Goal: Complete application form: Complete application form

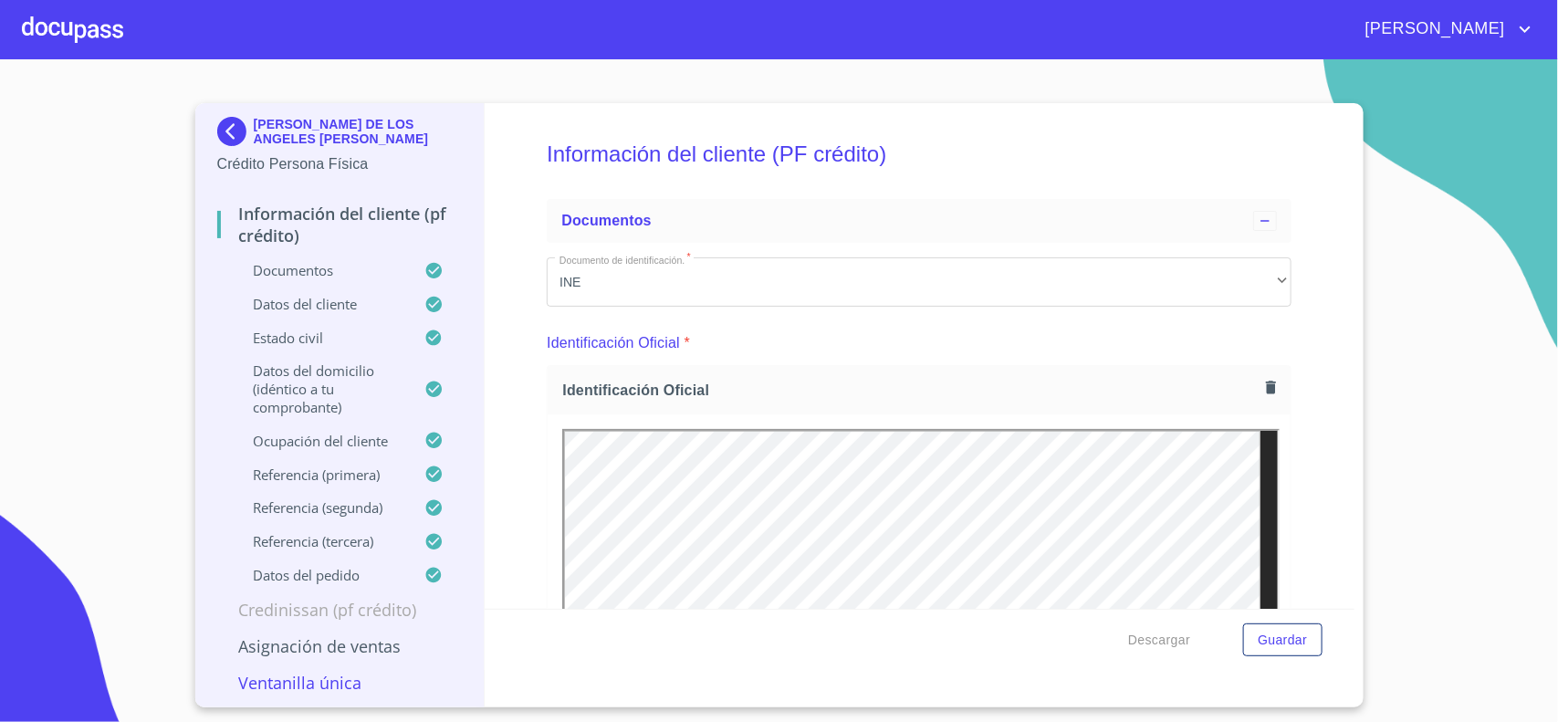
scroll to position [10527, 0]
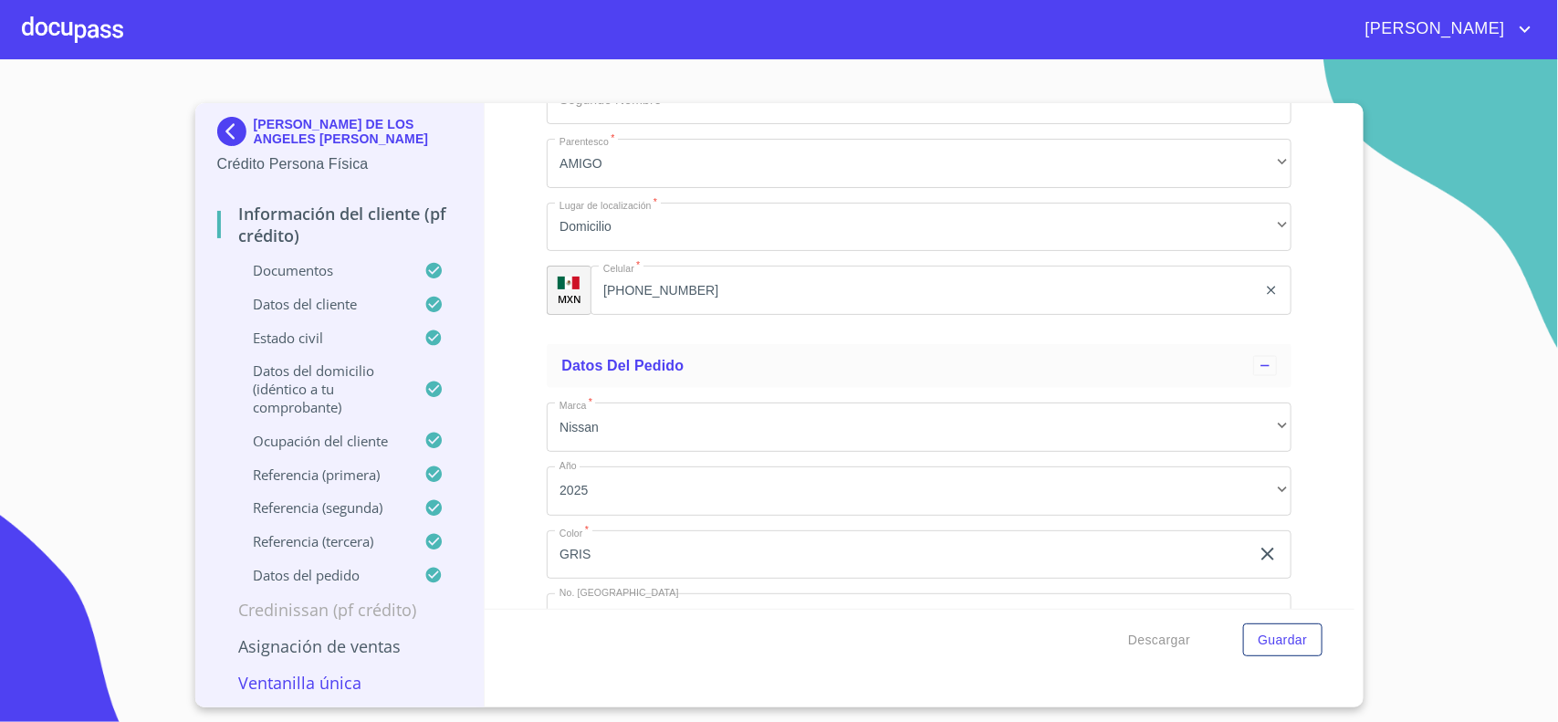
click at [80, 42] on div at bounding box center [72, 29] width 101 height 58
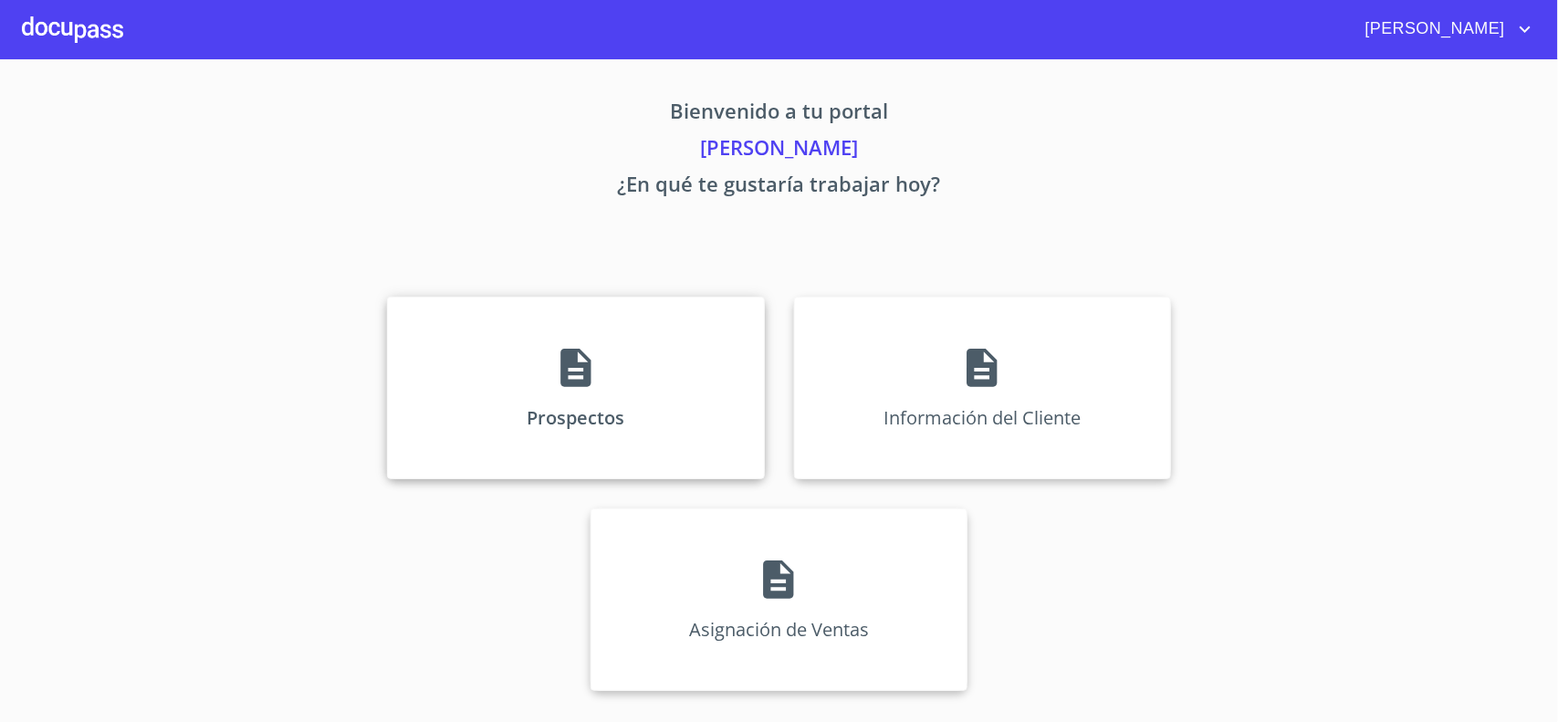
click at [582, 383] on icon at bounding box center [576, 368] width 30 height 38
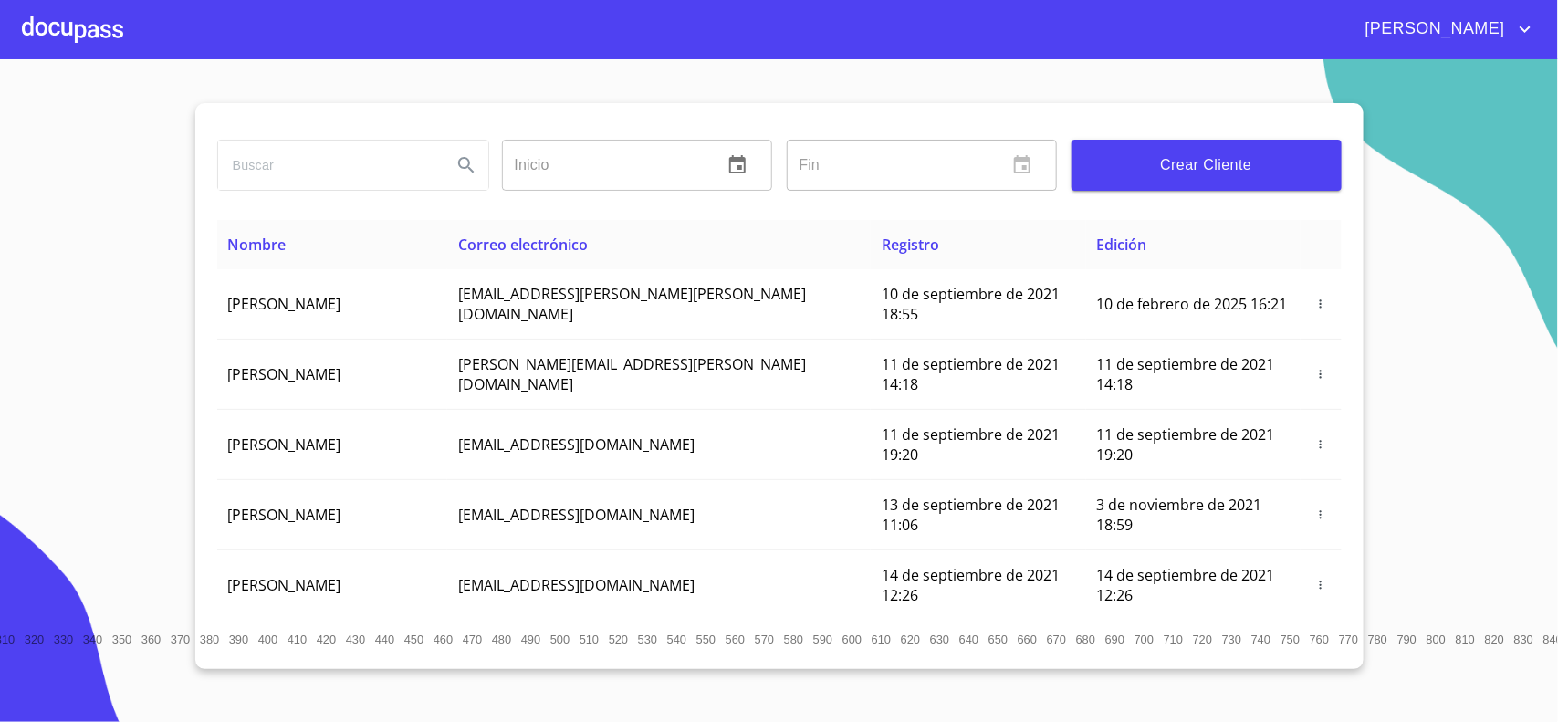
drag, startPoint x: 317, startPoint y: 164, endPoint x: 324, endPoint y: 178, distance: 15.5
click at [324, 178] on input "search" at bounding box center [327, 165] width 219 height 49
click at [1155, 180] on button "Crear Cliente" at bounding box center [1207, 165] width 270 height 51
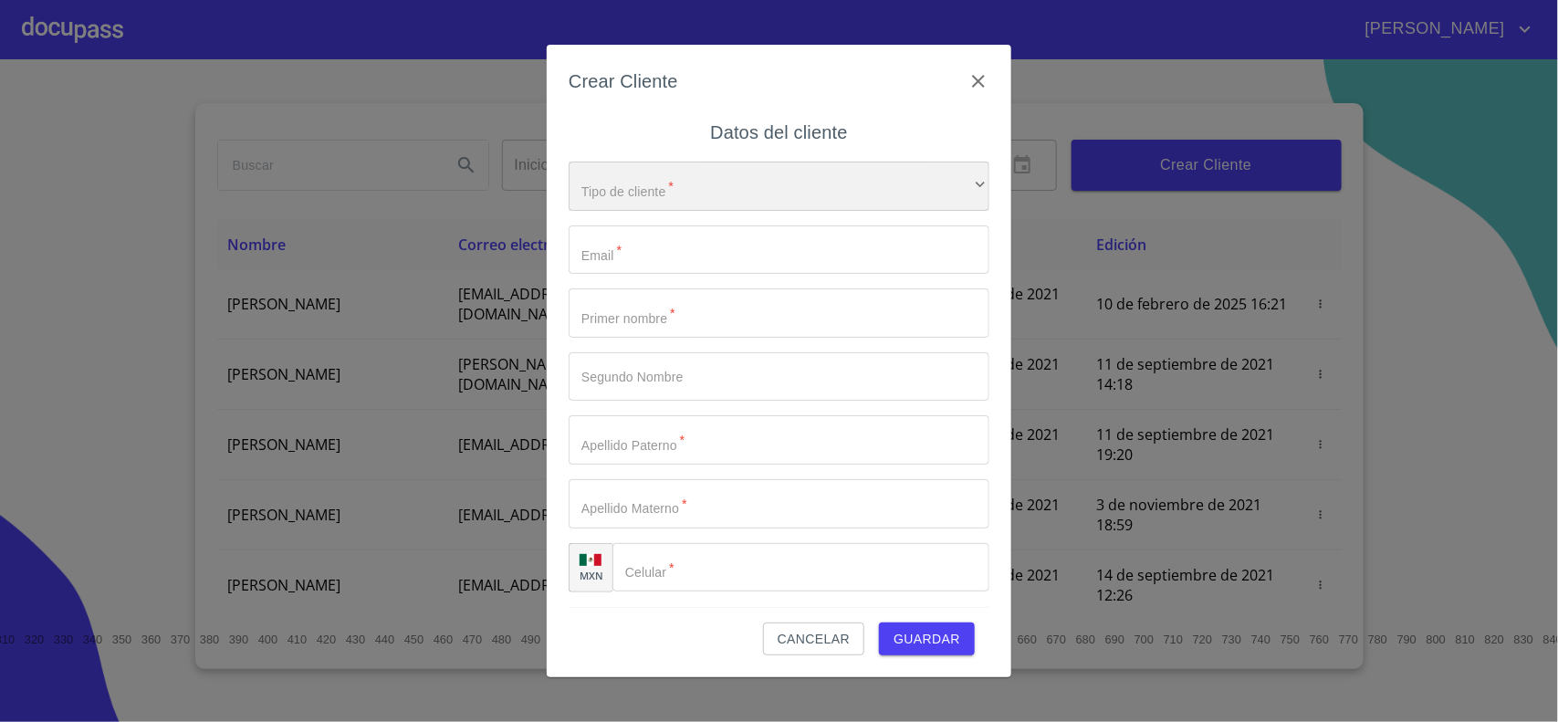
click at [641, 172] on div "​" at bounding box center [779, 186] width 421 height 49
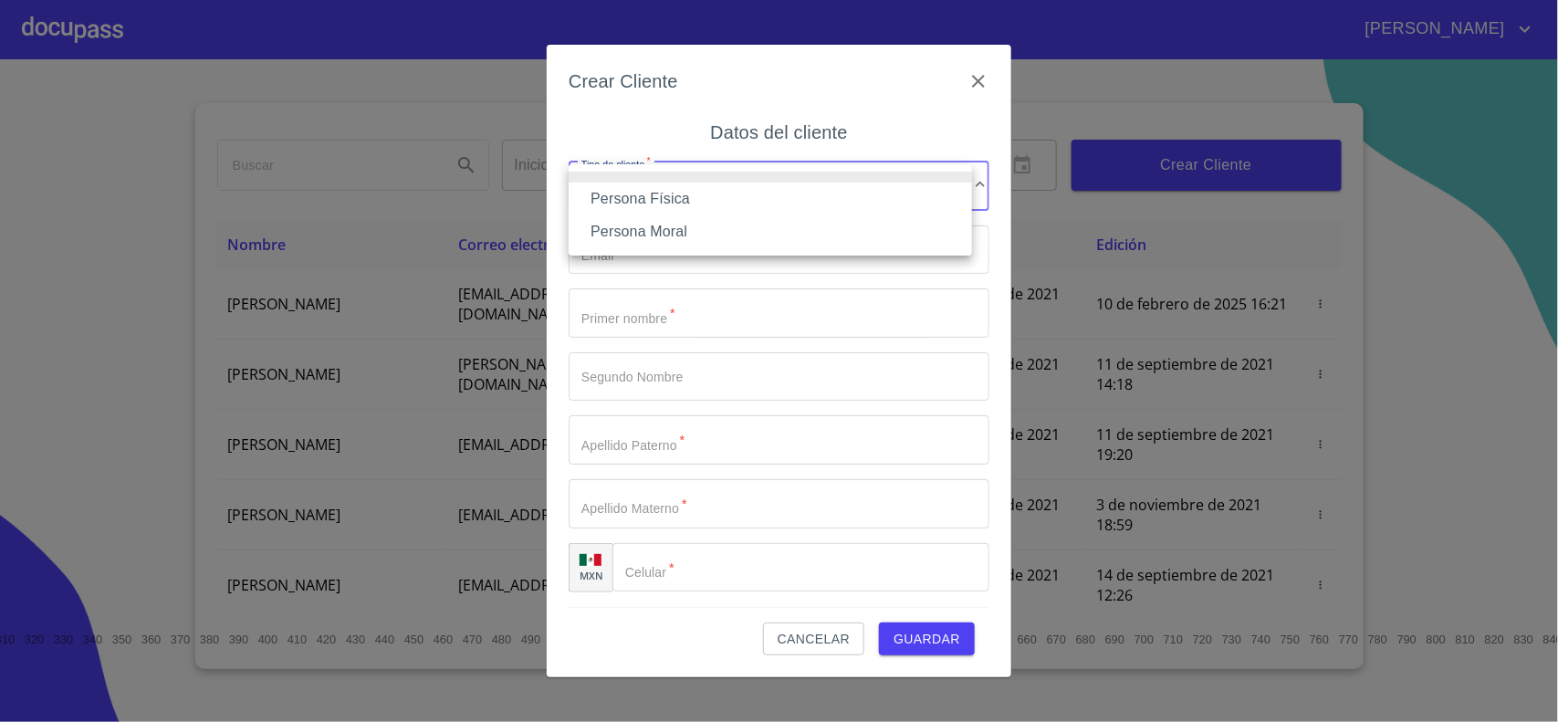
click at [646, 194] on li "Persona Física" at bounding box center [771, 199] width 404 height 33
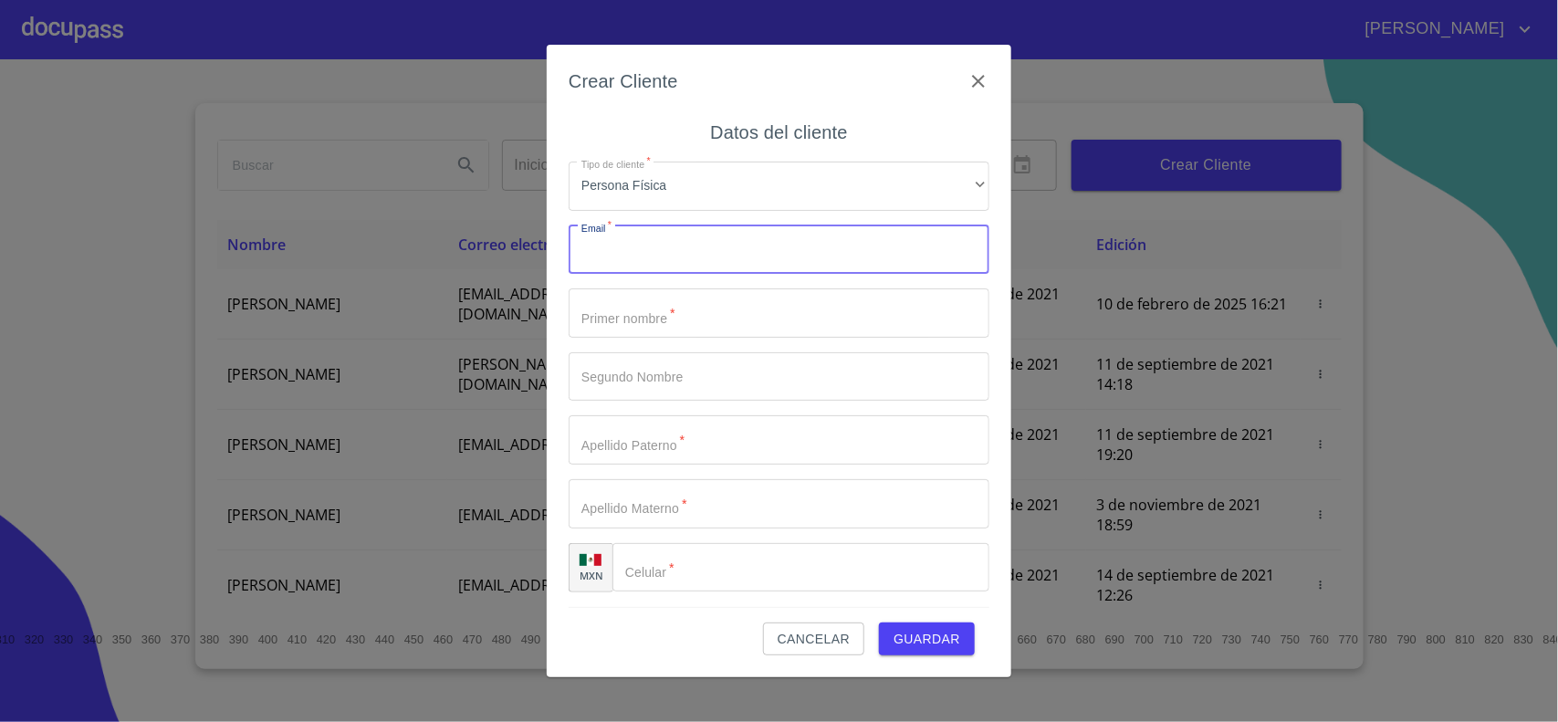
click at [610, 262] on input "Tipo de cliente   *" at bounding box center [779, 249] width 421 height 49
click at [604, 251] on input "Tipo de cliente   *" at bounding box center [779, 249] width 421 height 49
paste input "[EMAIL_ADDRESS][DOMAIN_NAME]"
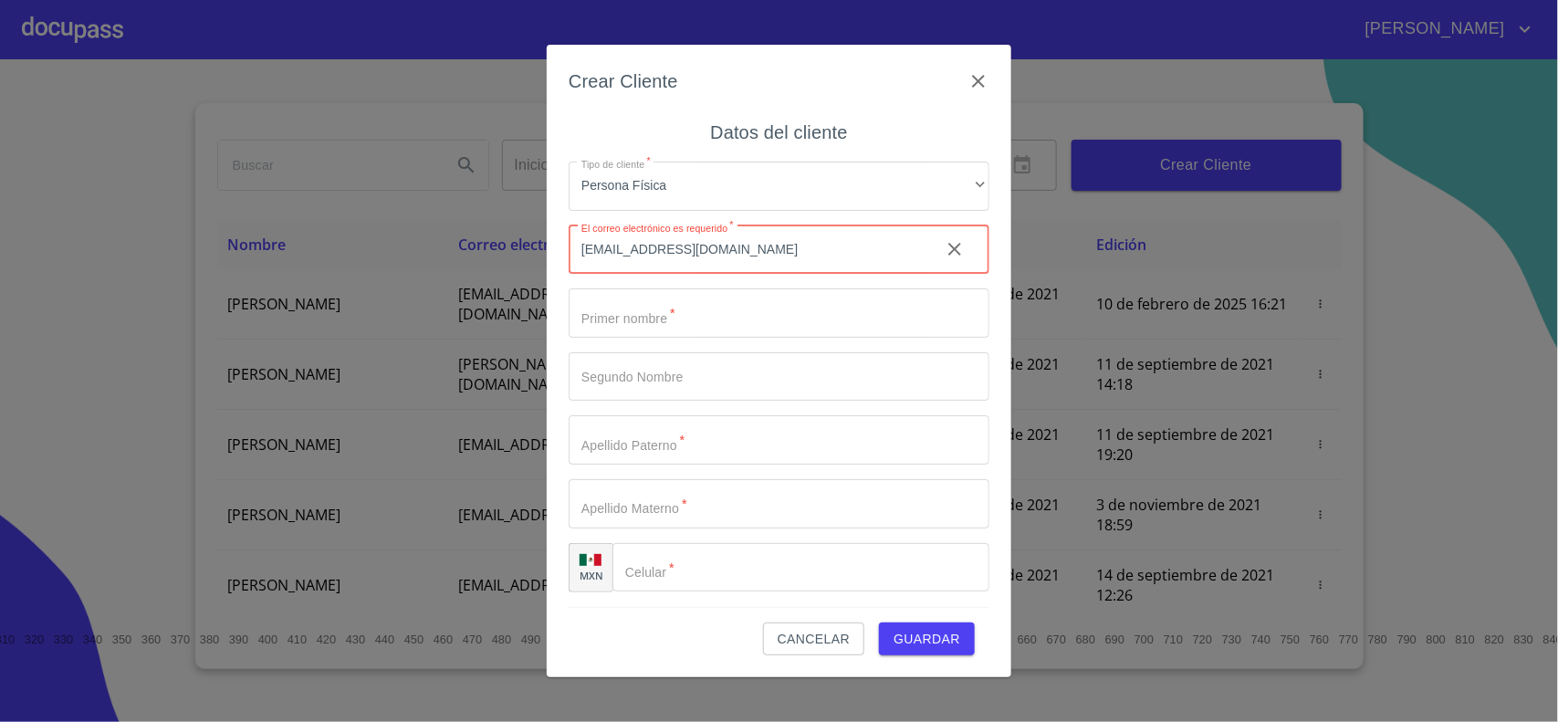
type input "[EMAIL_ADDRESS][DOMAIN_NAME]"
click at [628, 329] on input "Tipo de cliente   *" at bounding box center [779, 312] width 421 height 49
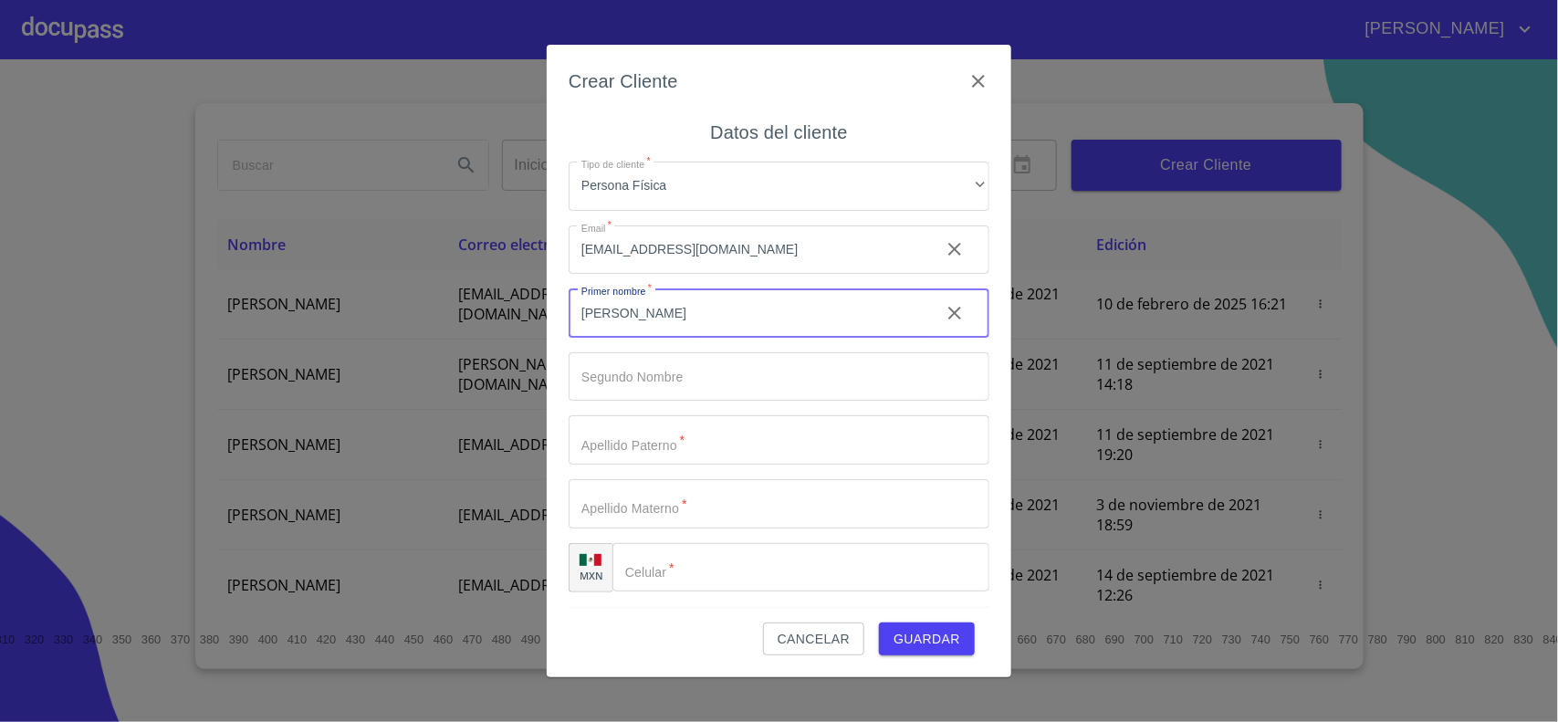
type input "[PERSON_NAME]"
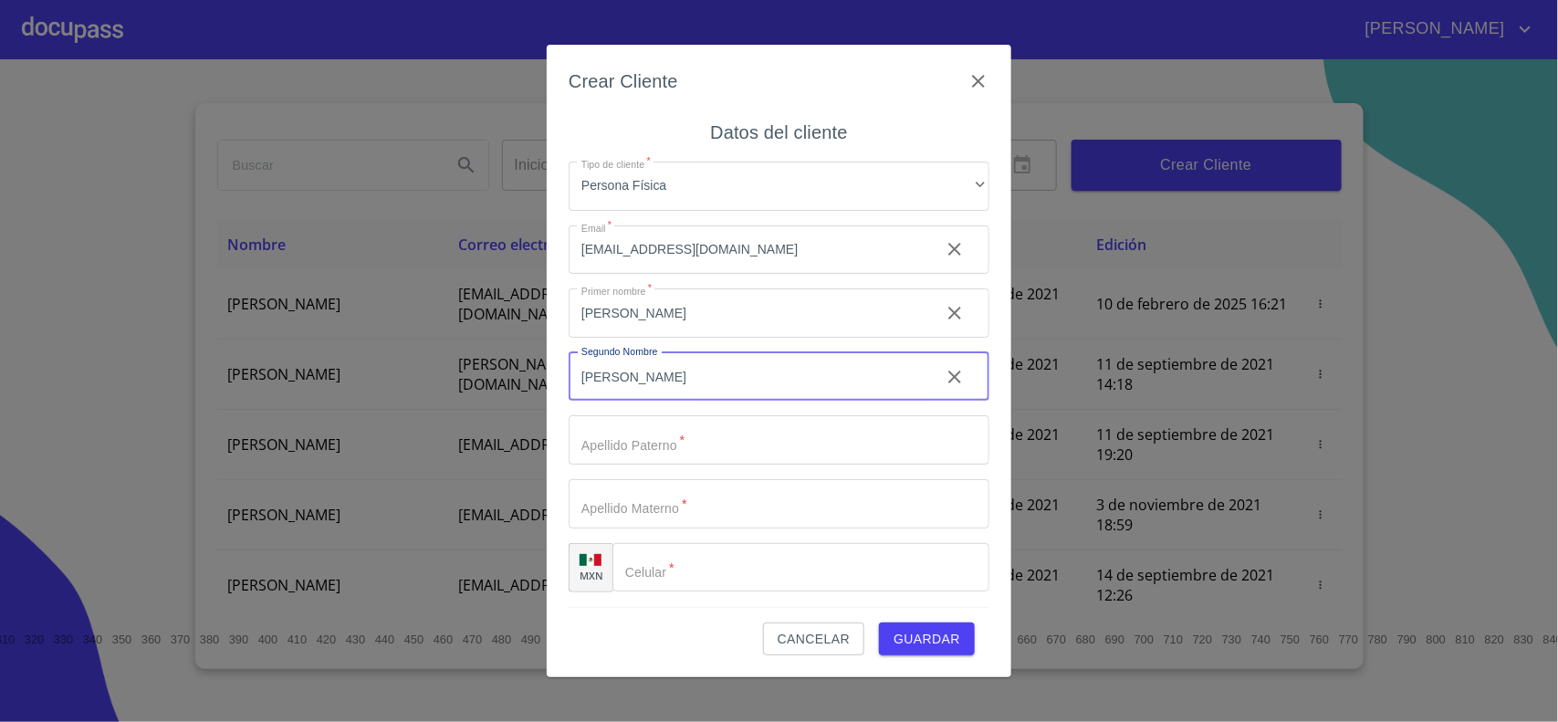
type input "[PERSON_NAME]"
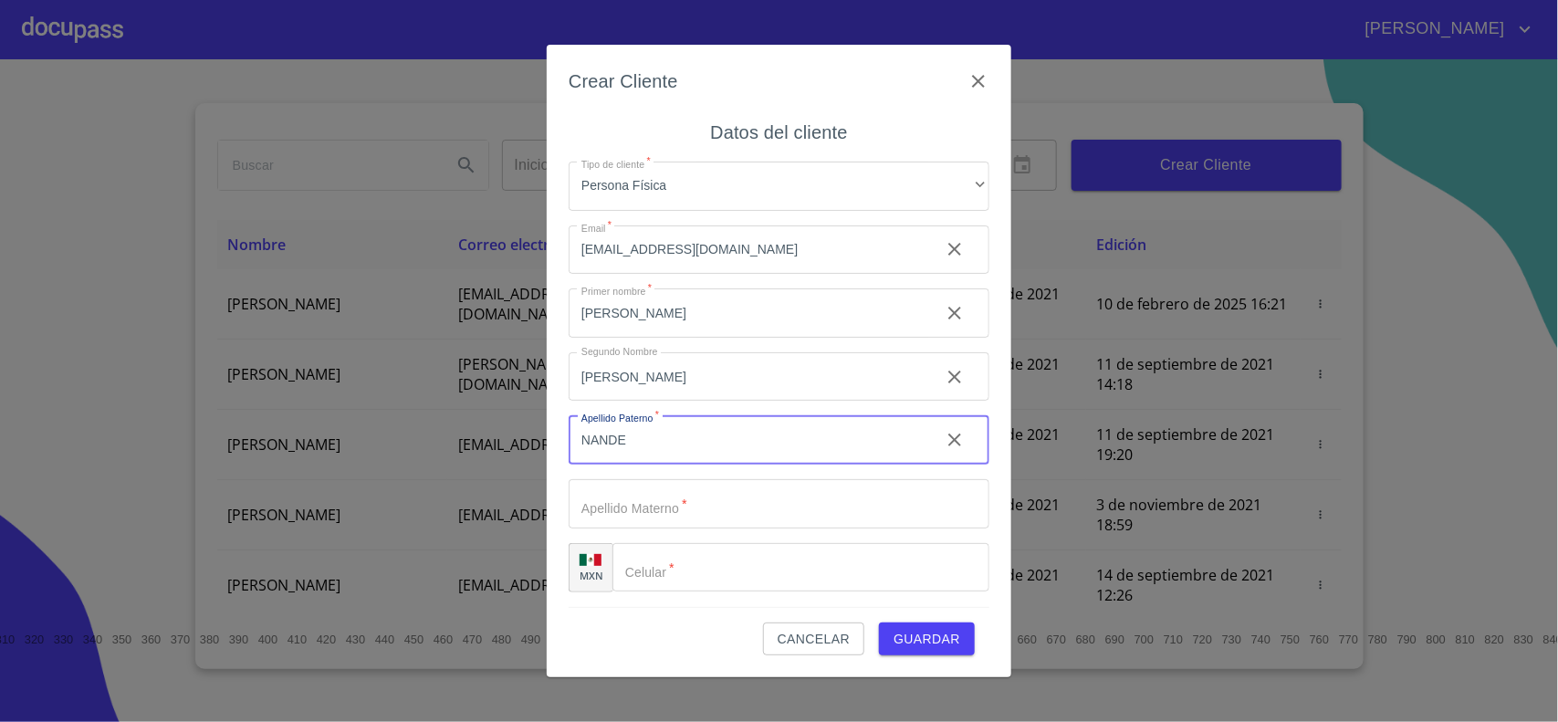
type input "NANDE"
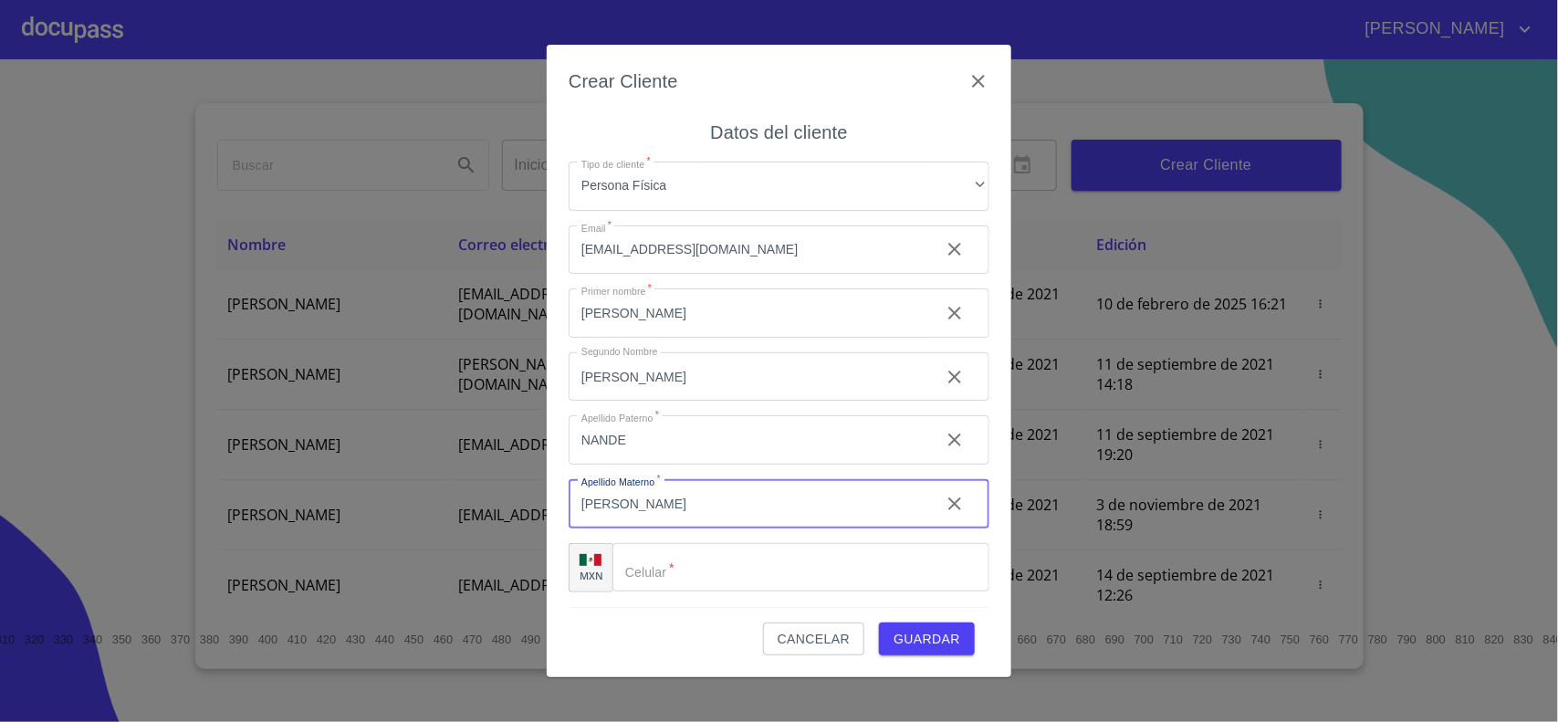
type input "[PERSON_NAME]"
click at [650, 371] on input "[PERSON_NAME]" at bounding box center [747, 376] width 357 height 49
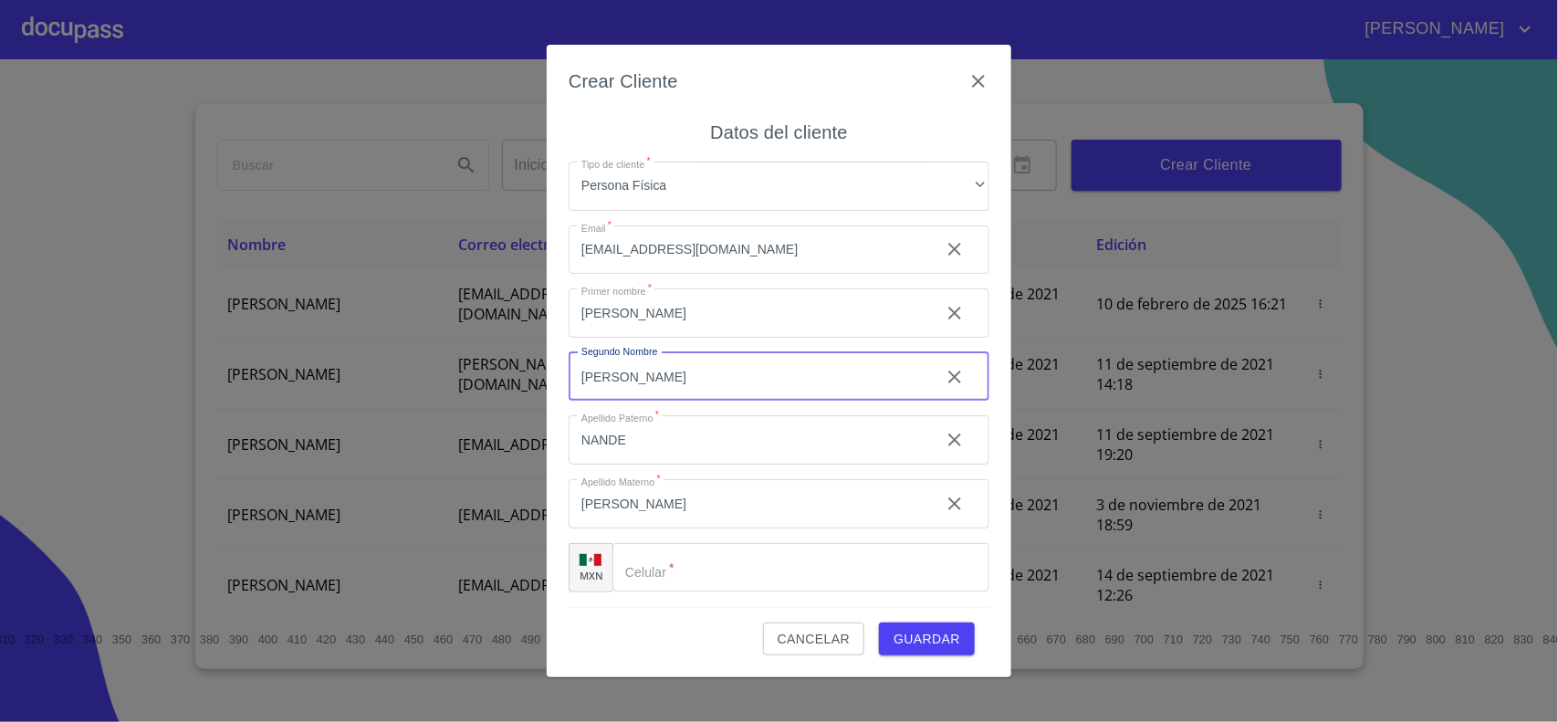
type input "[PERSON_NAME]"
click at [666, 590] on input "Tipo de cliente   *" at bounding box center [801, 567] width 377 height 49
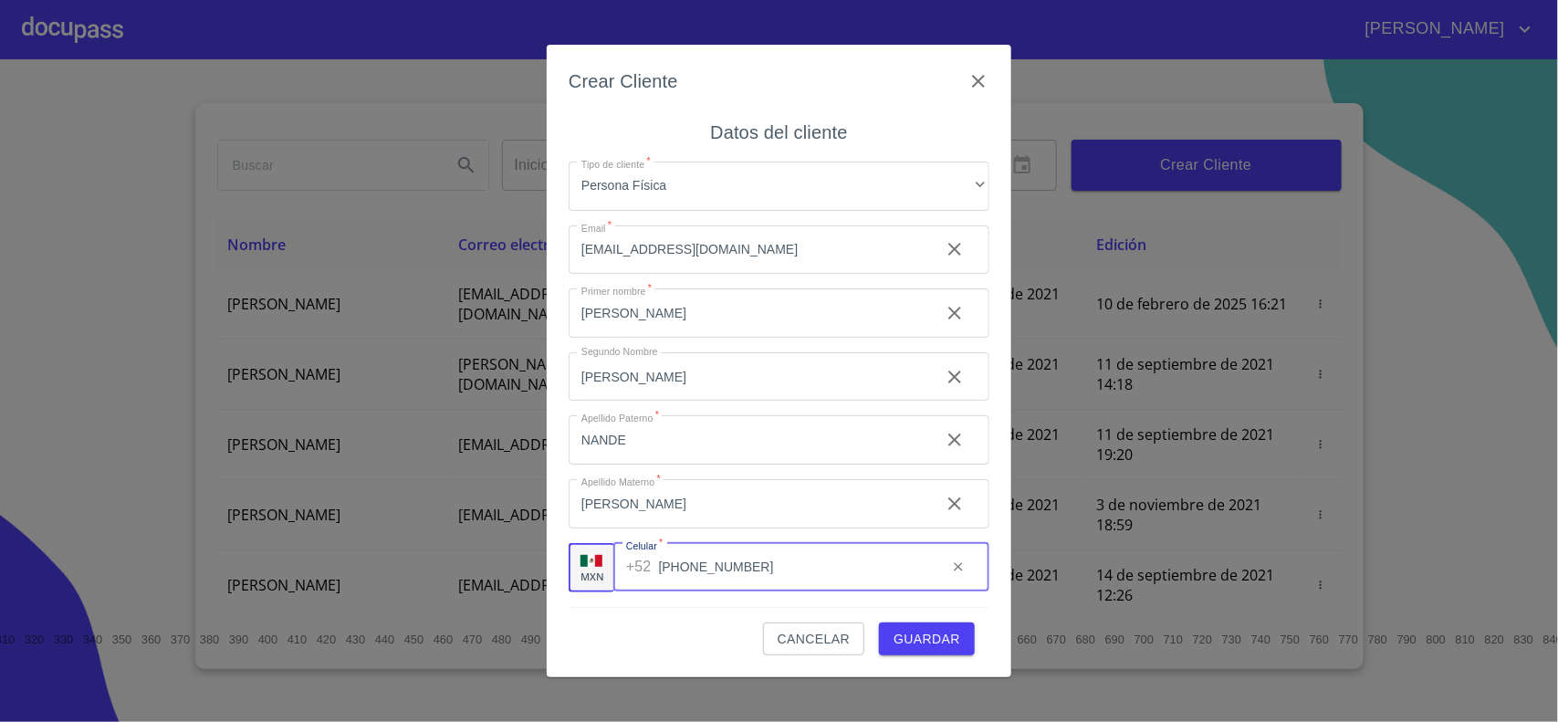
type input "[PHONE_NUMBER]"
click at [938, 639] on span "Guardar" at bounding box center [927, 639] width 67 height 23
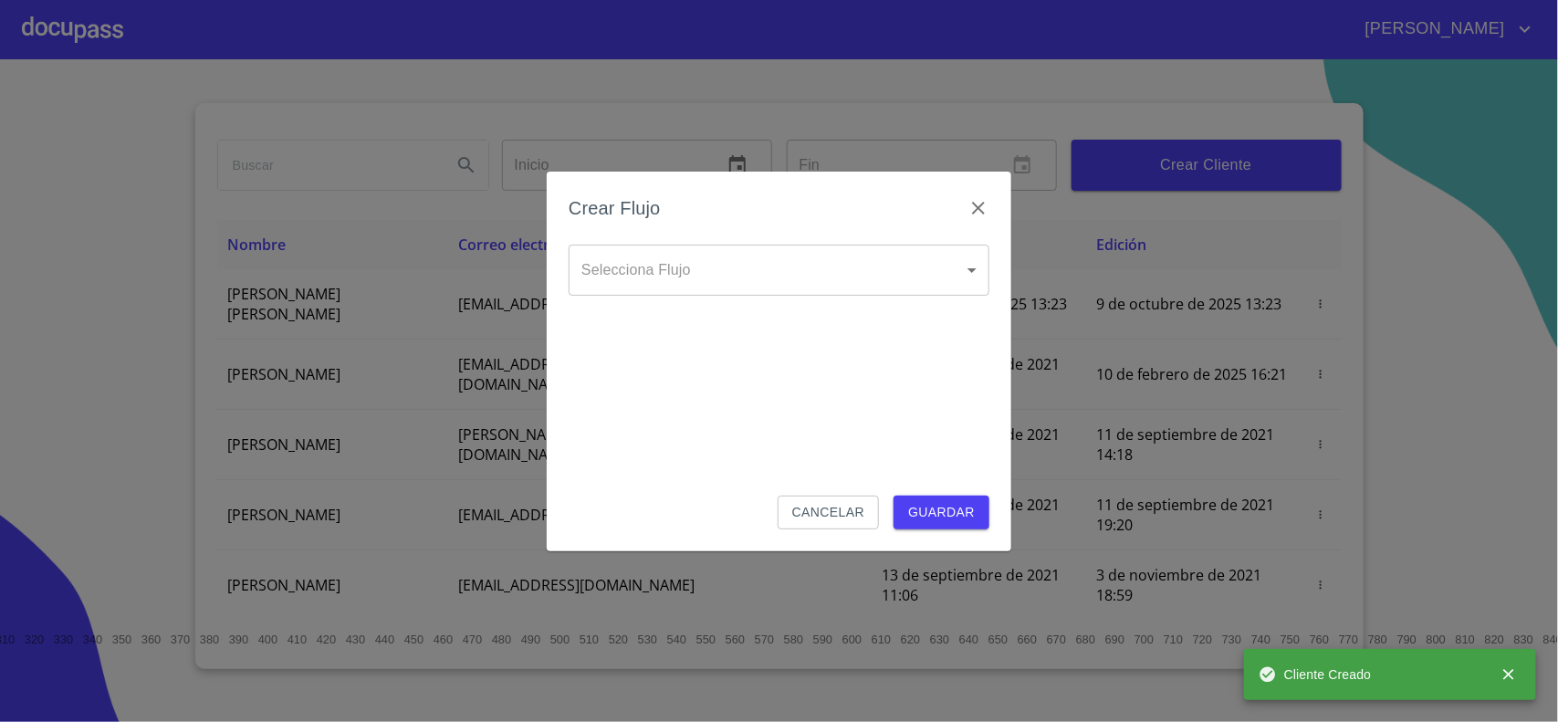
click at [622, 271] on body "[PERSON_NAME] ​ Fin ​ Crear Cliente Nombre Correo electrónico Registro Edición …" at bounding box center [779, 361] width 1558 height 722
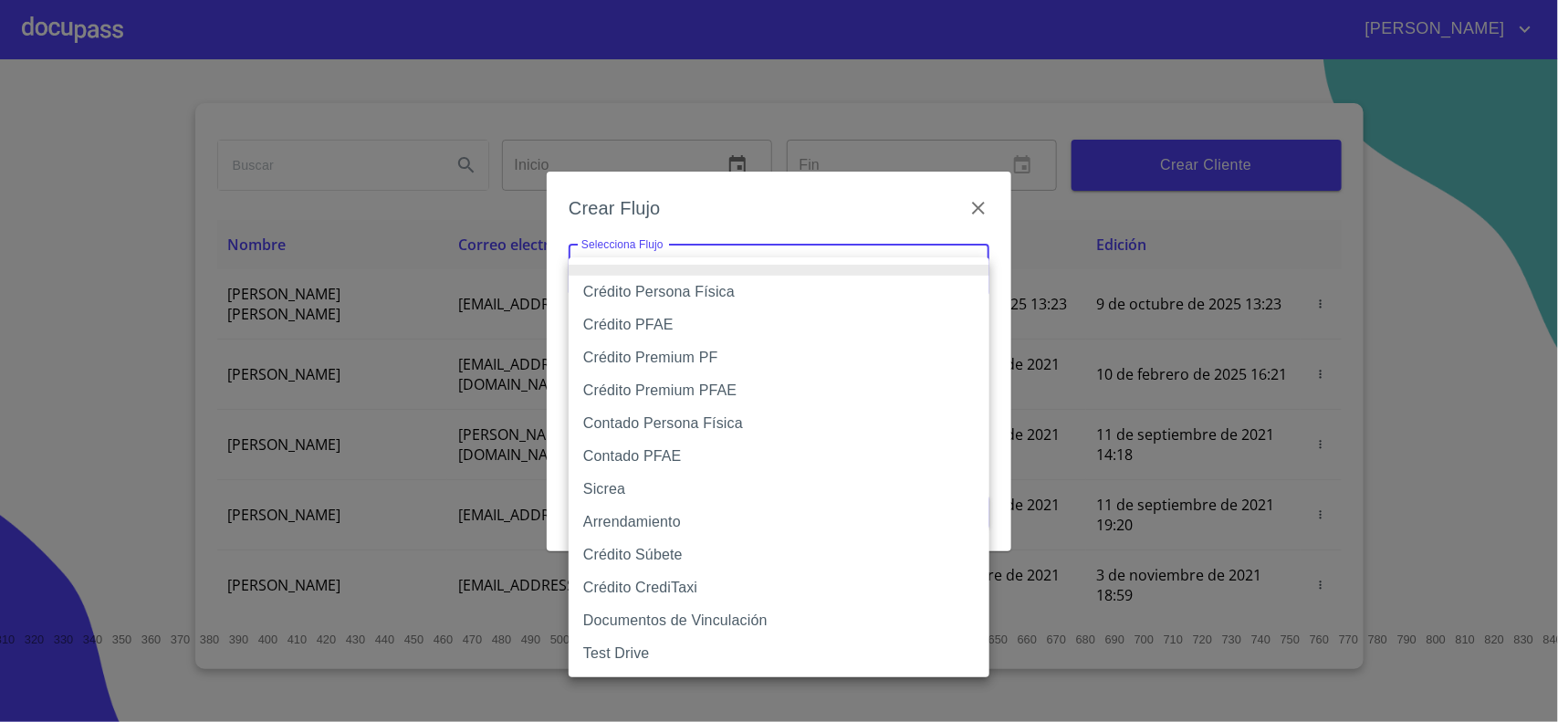
click at [672, 299] on li "Crédito Persona Física" at bounding box center [779, 292] width 421 height 33
type input "6009fb3c7d1714eb8809aa97"
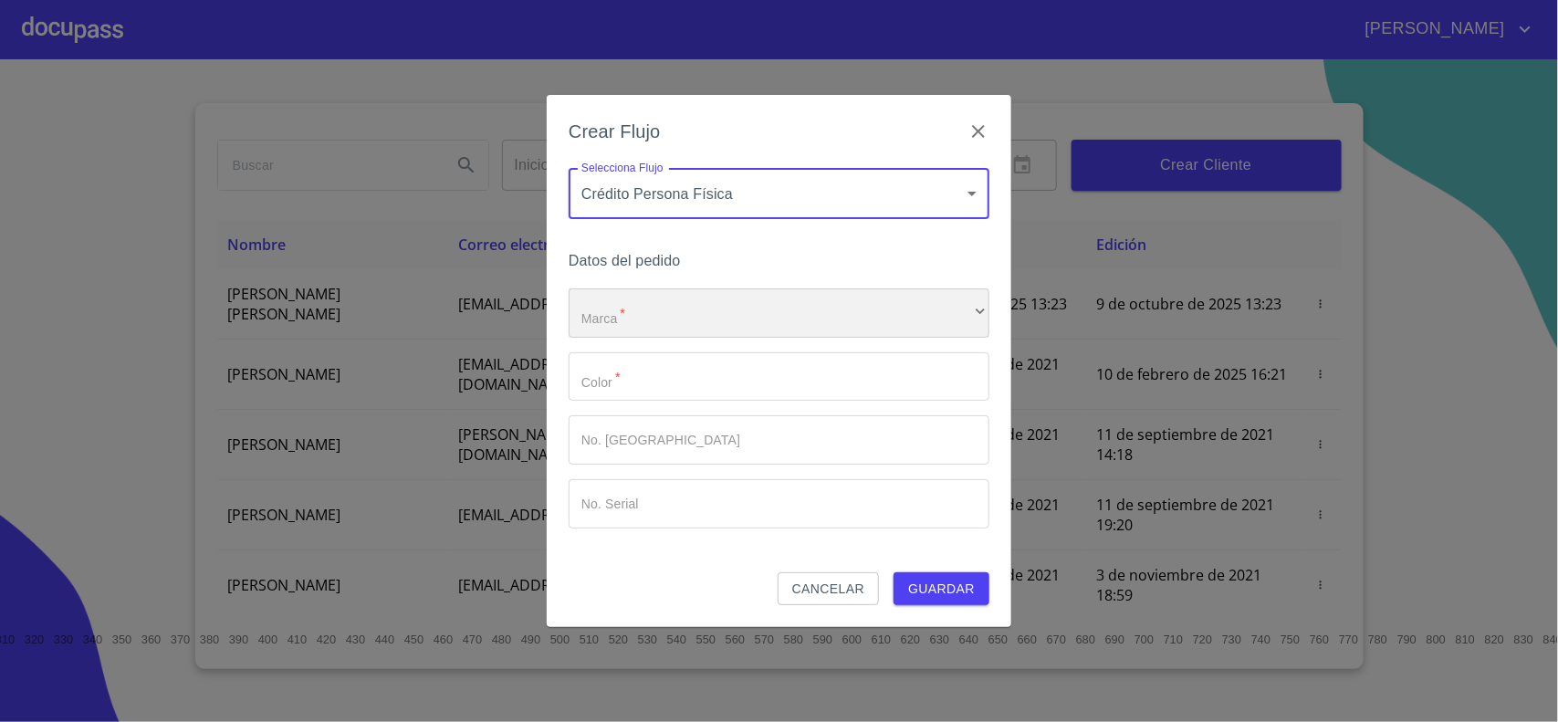
click at [676, 308] on div "​" at bounding box center [779, 312] width 421 height 49
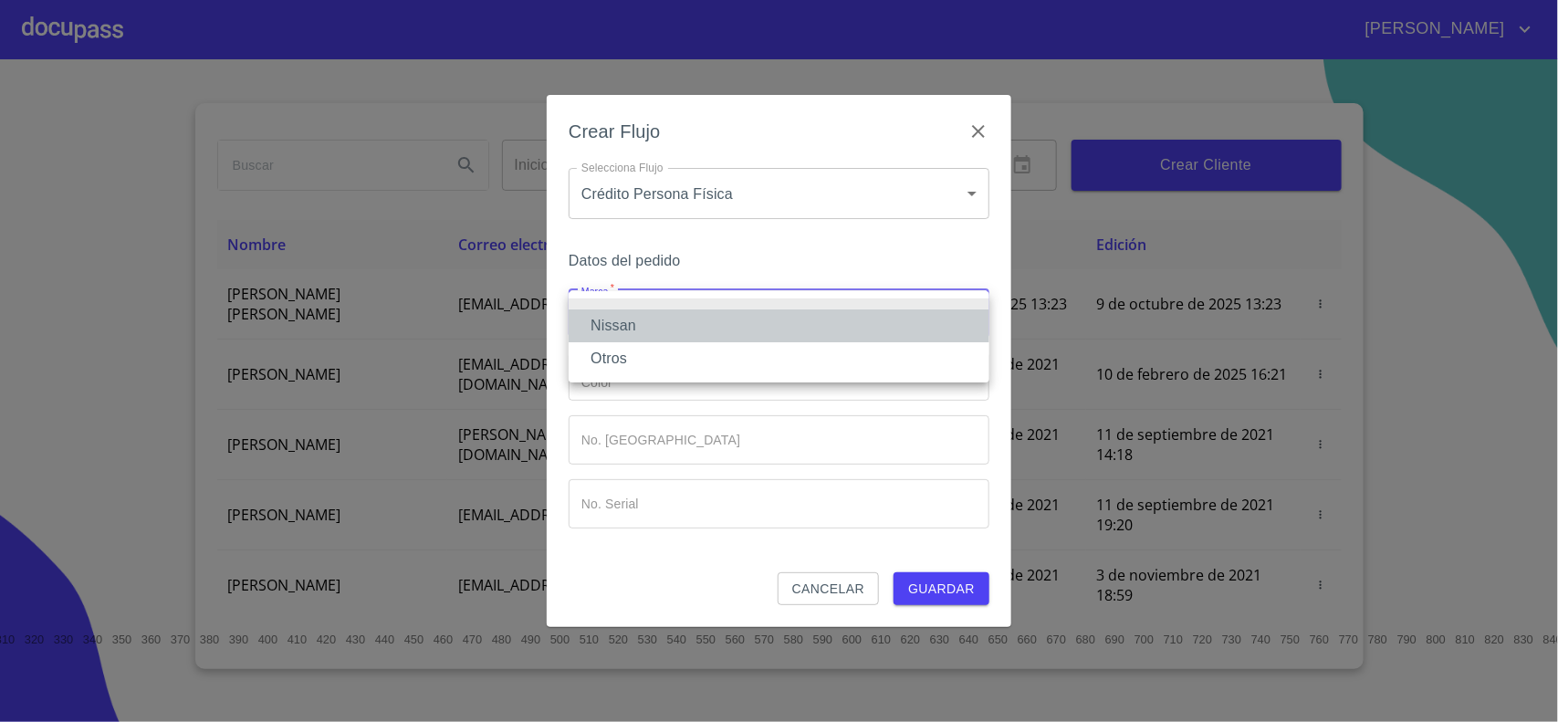
click at [672, 329] on li "Nissan" at bounding box center [779, 325] width 421 height 33
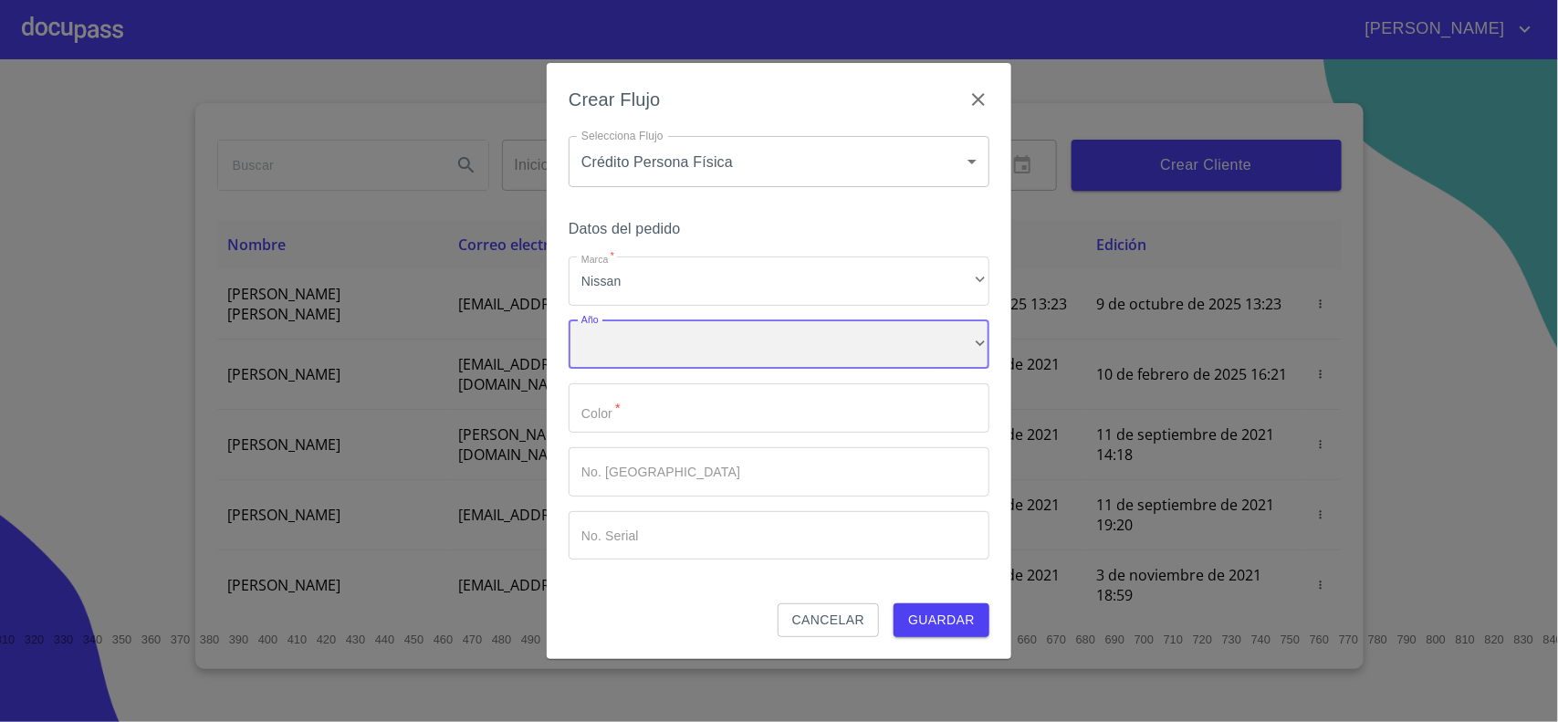
click at [612, 353] on div "​" at bounding box center [779, 344] width 421 height 49
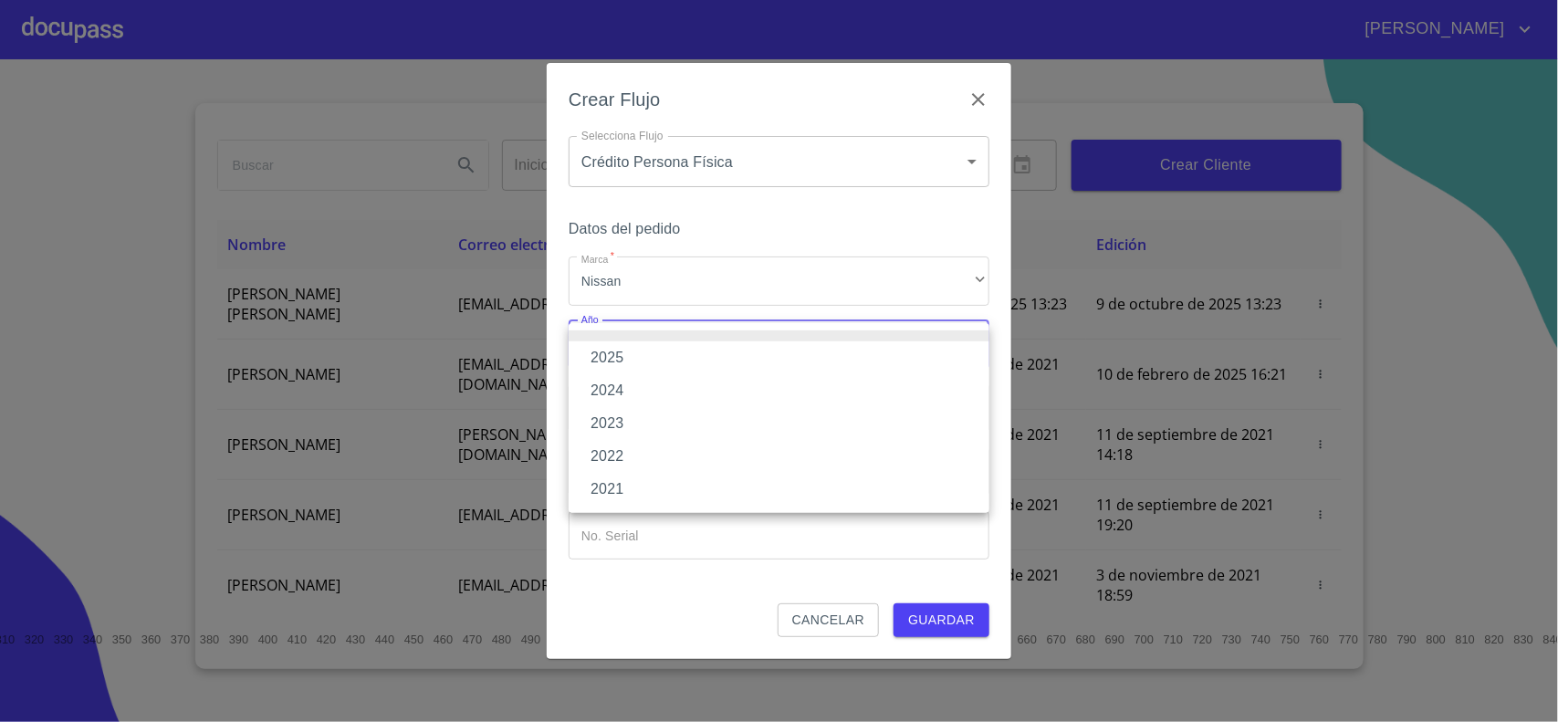
click at [625, 361] on li "2025" at bounding box center [779, 357] width 421 height 33
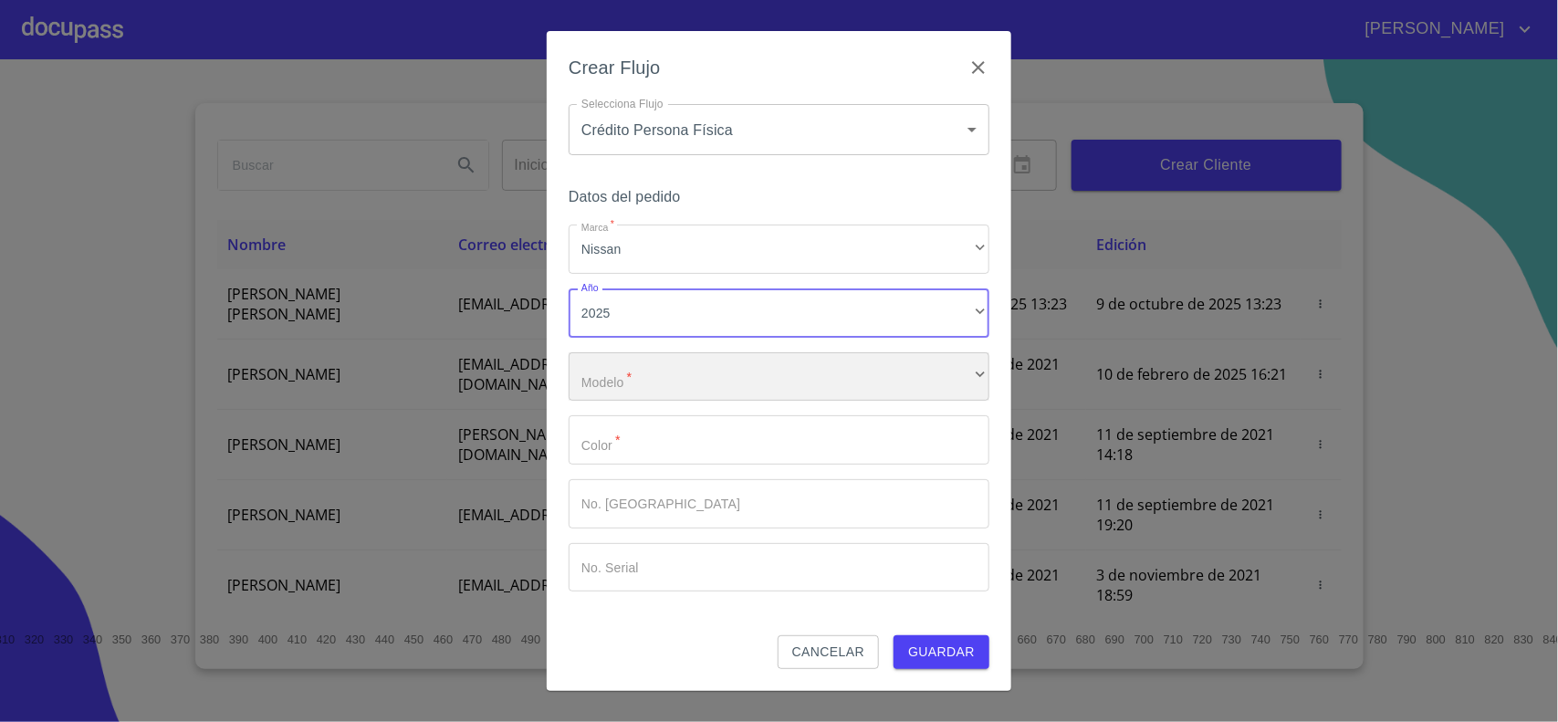
click at [625, 390] on div "​" at bounding box center [779, 376] width 421 height 49
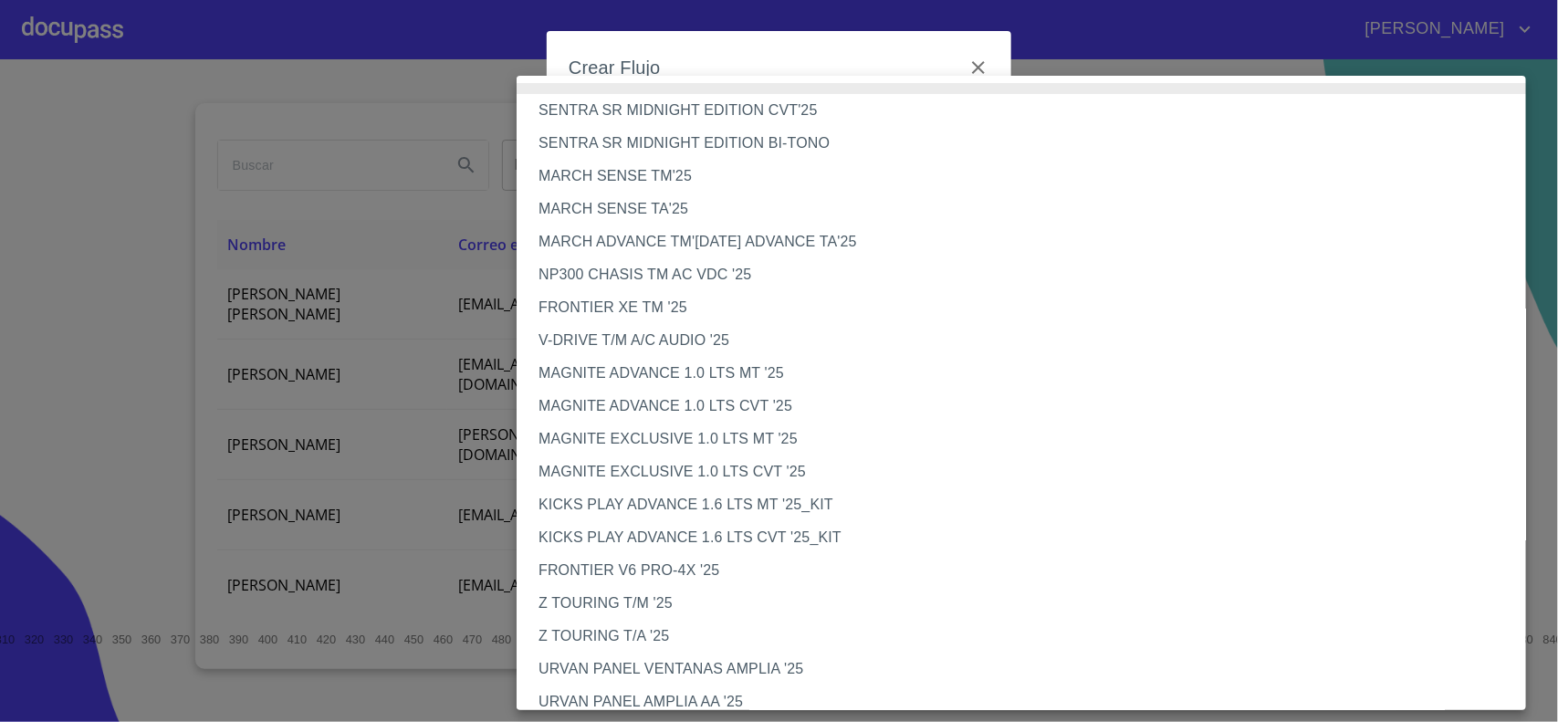
click at [714, 468] on li "MAGNITE EXCLUSIVE 1.0 LTS CVT '25" at bounding box center [1030, 472] width 1027 height 33
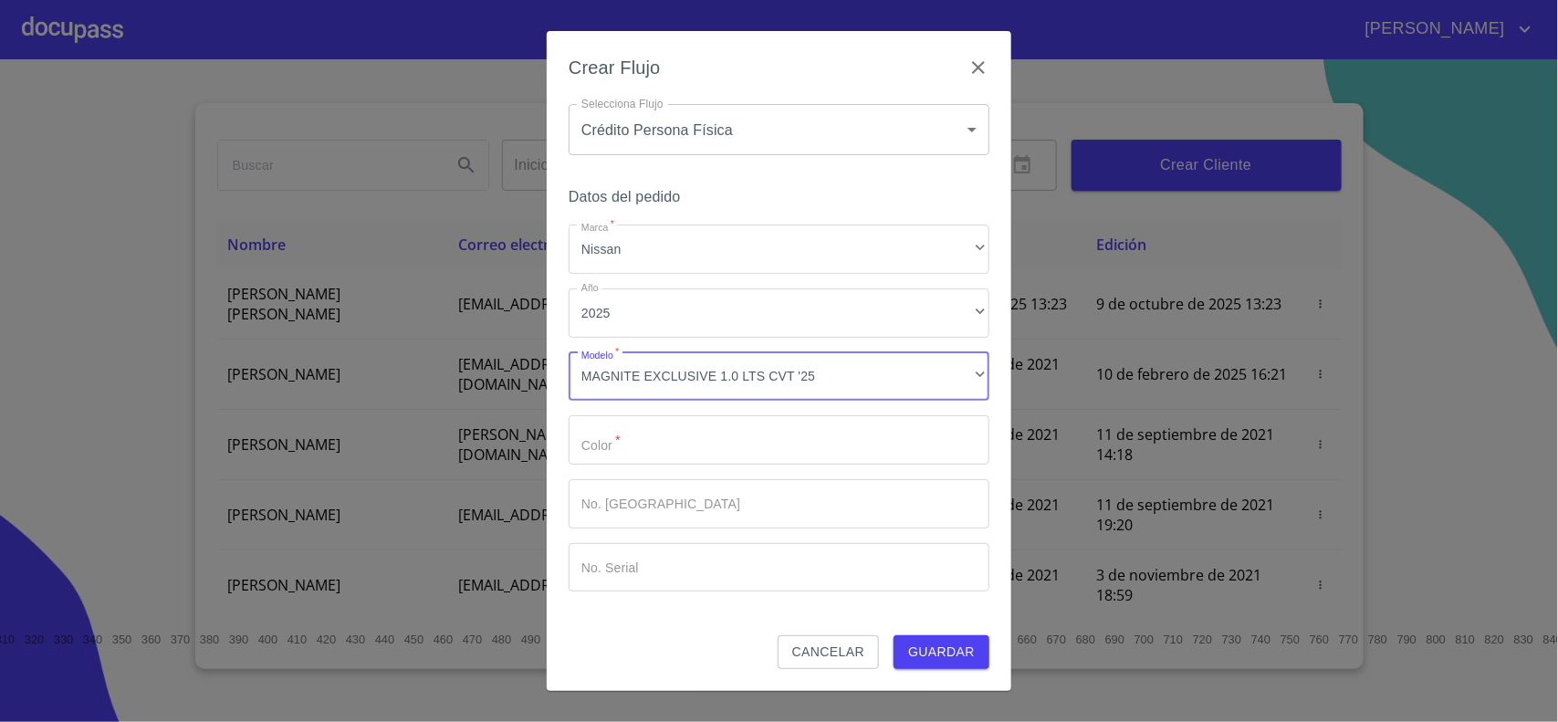
click at [650, 457] on input "Marca   *" at bounding box center [779, 439] width 421 height 49
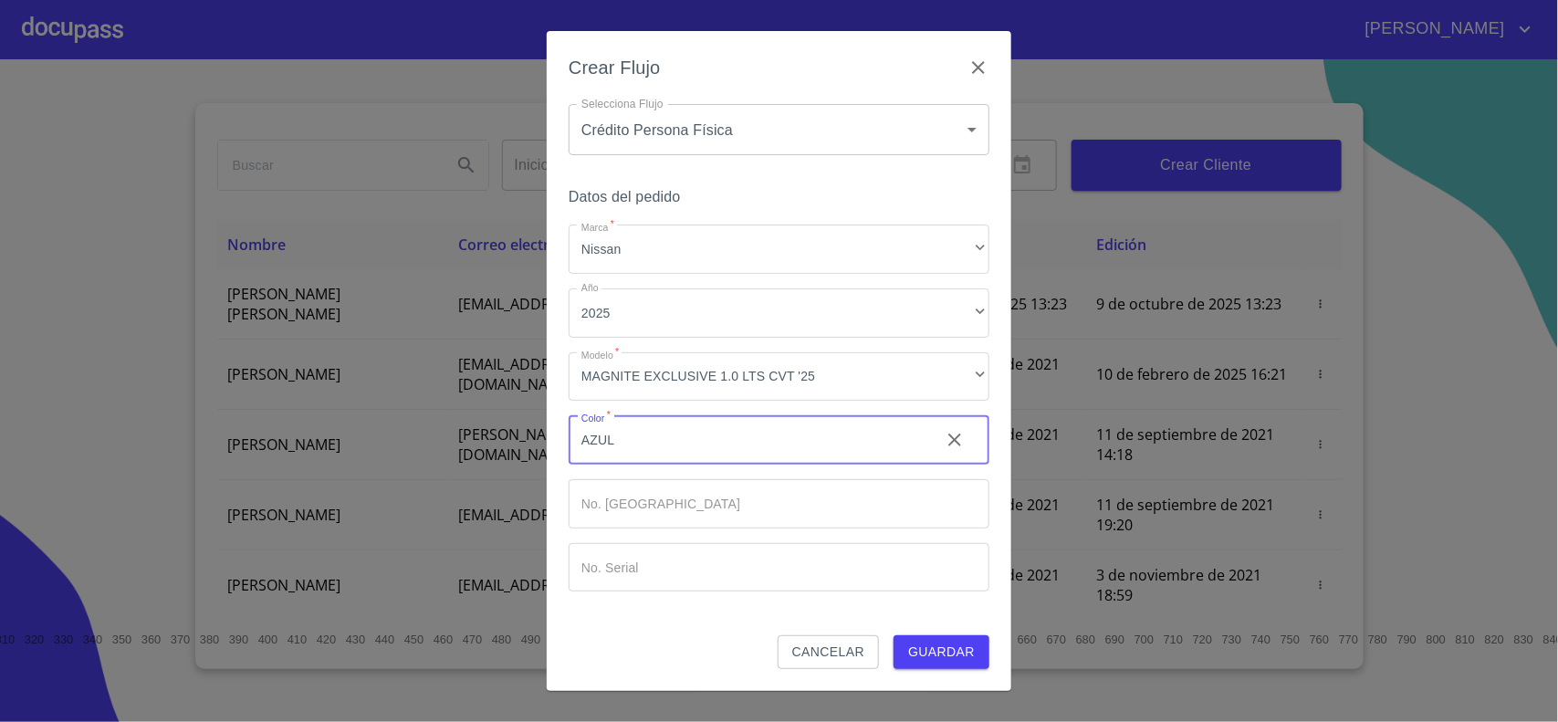
type input "AZUL"
click at [934, 645] on span "Guardar" at bounding box center [941, 652] width 67 height 23
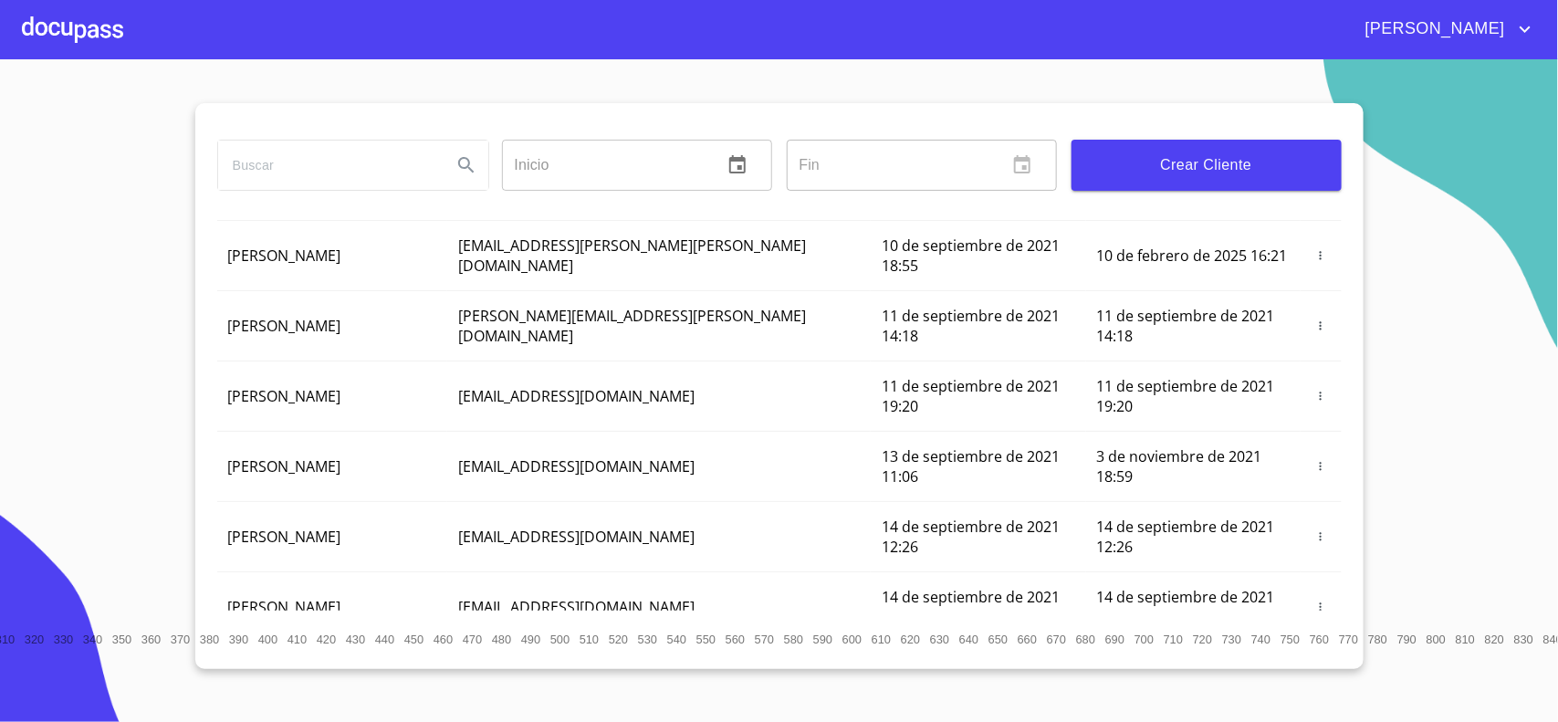
scroll to position [248, 0]
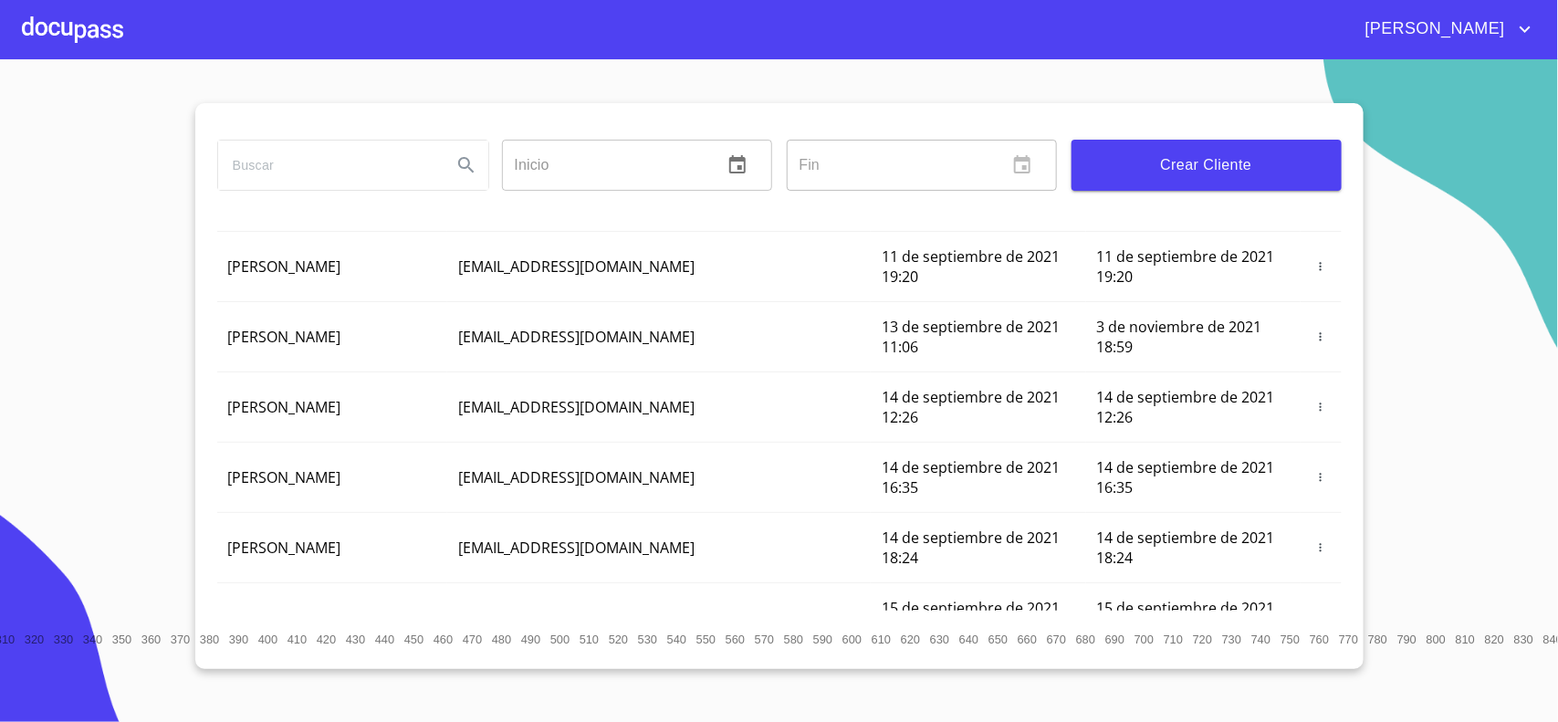
click at [111, 286] on section "Inicio ​ Fin ​ Crear Cliente Nombre Correo electrónico Registro Edición [PERSON…" at bounding box center [779, 390] width 1558 height 663
drag, startPoint x: 67, startPoint y: 19, endPoint x: 79, endPoint y: 41, distance: 25.4
click at [79, 41] on div at bounding box center [72, 29] width 101 height 58
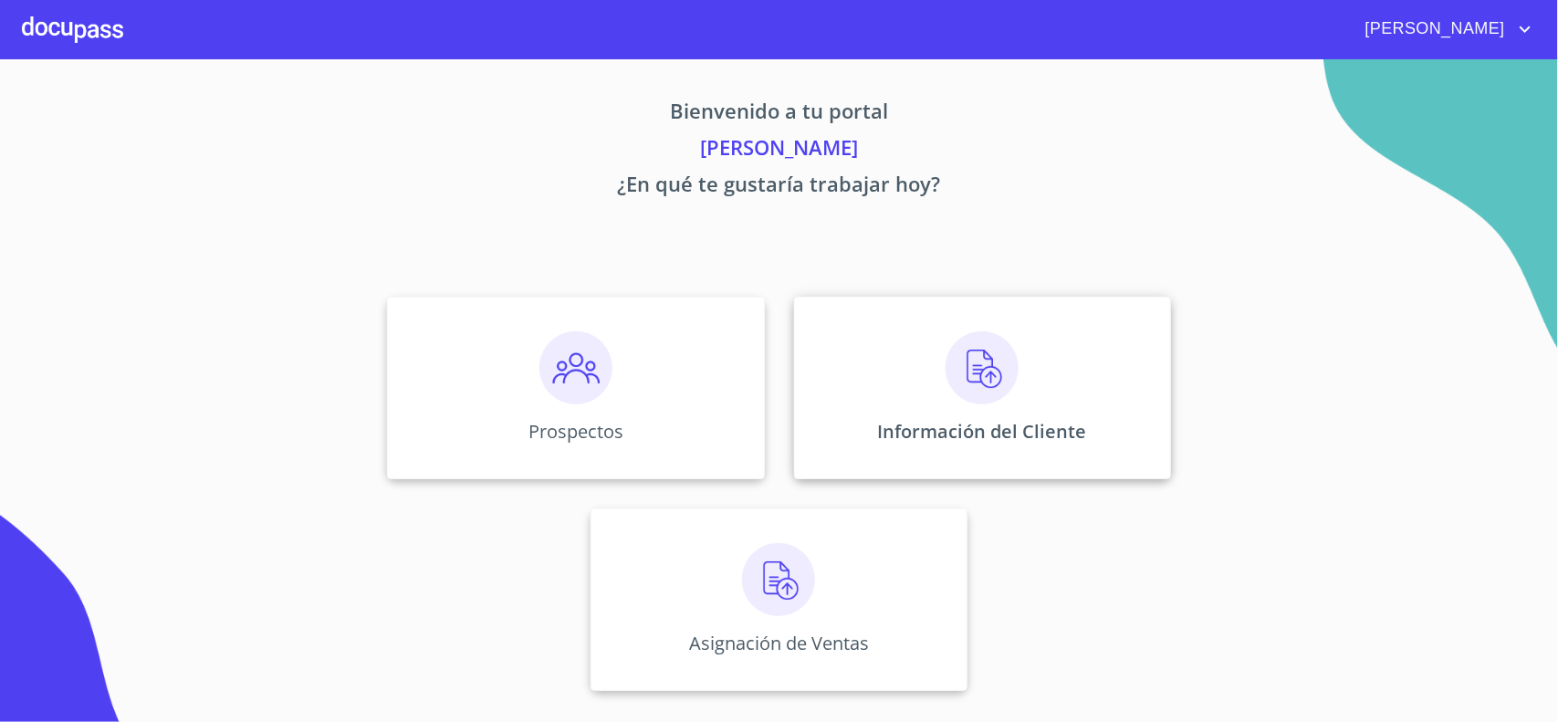
click at [965, 380] on img at bounding box center [982, 367] width 73 height 73
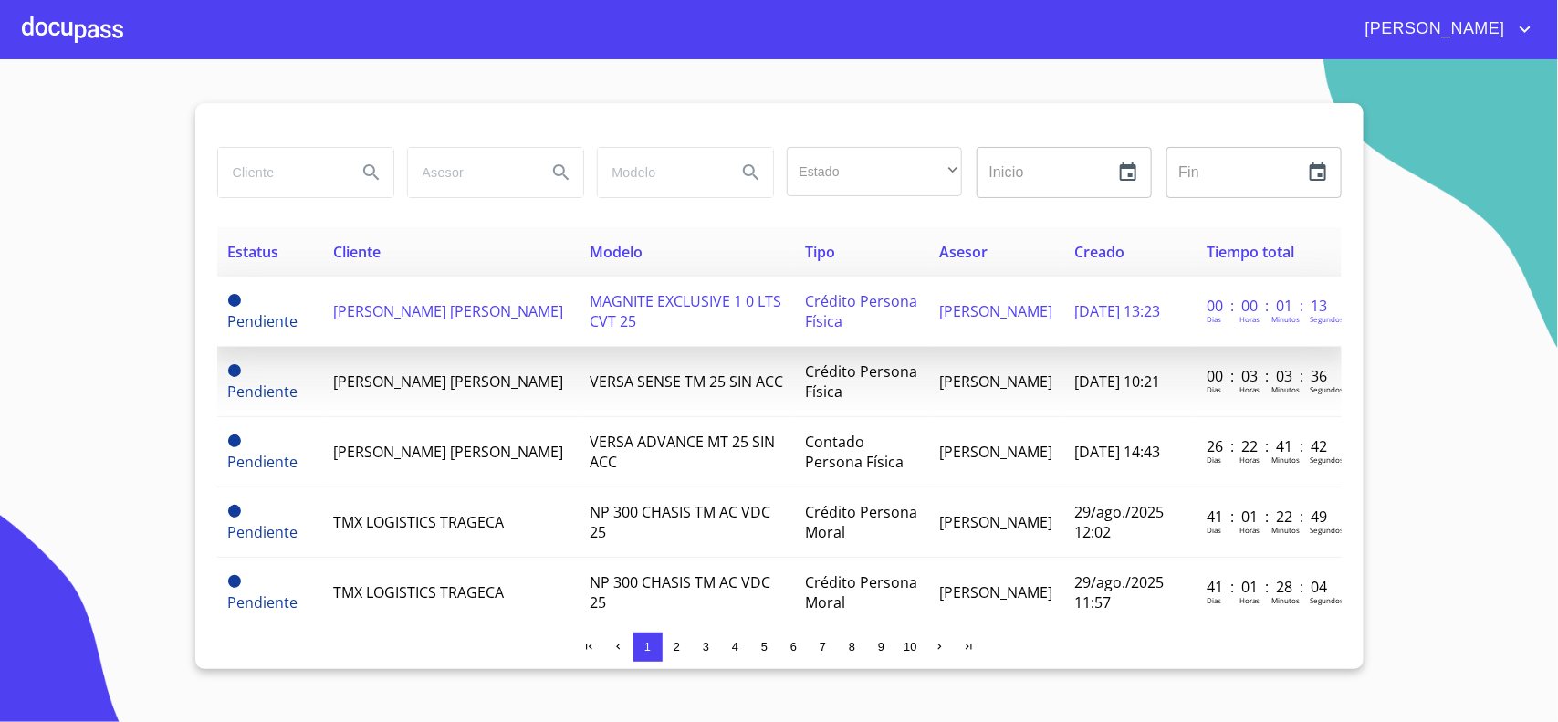
click at [467, 326] on td "[PERSON_NAME] [PERSON_NAME]" at bounding box center [451, 312] width 257 height 70
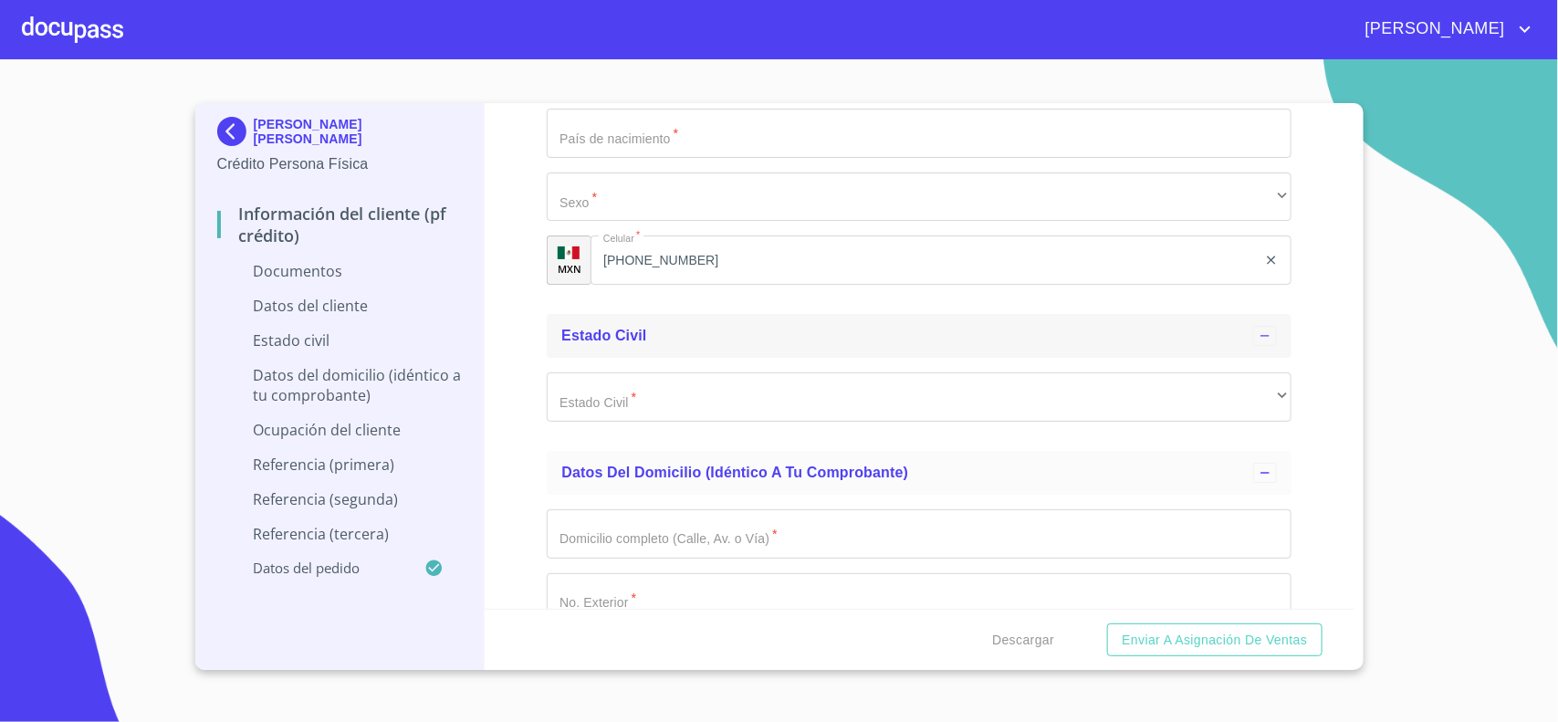
scroll to position [2967, 0]
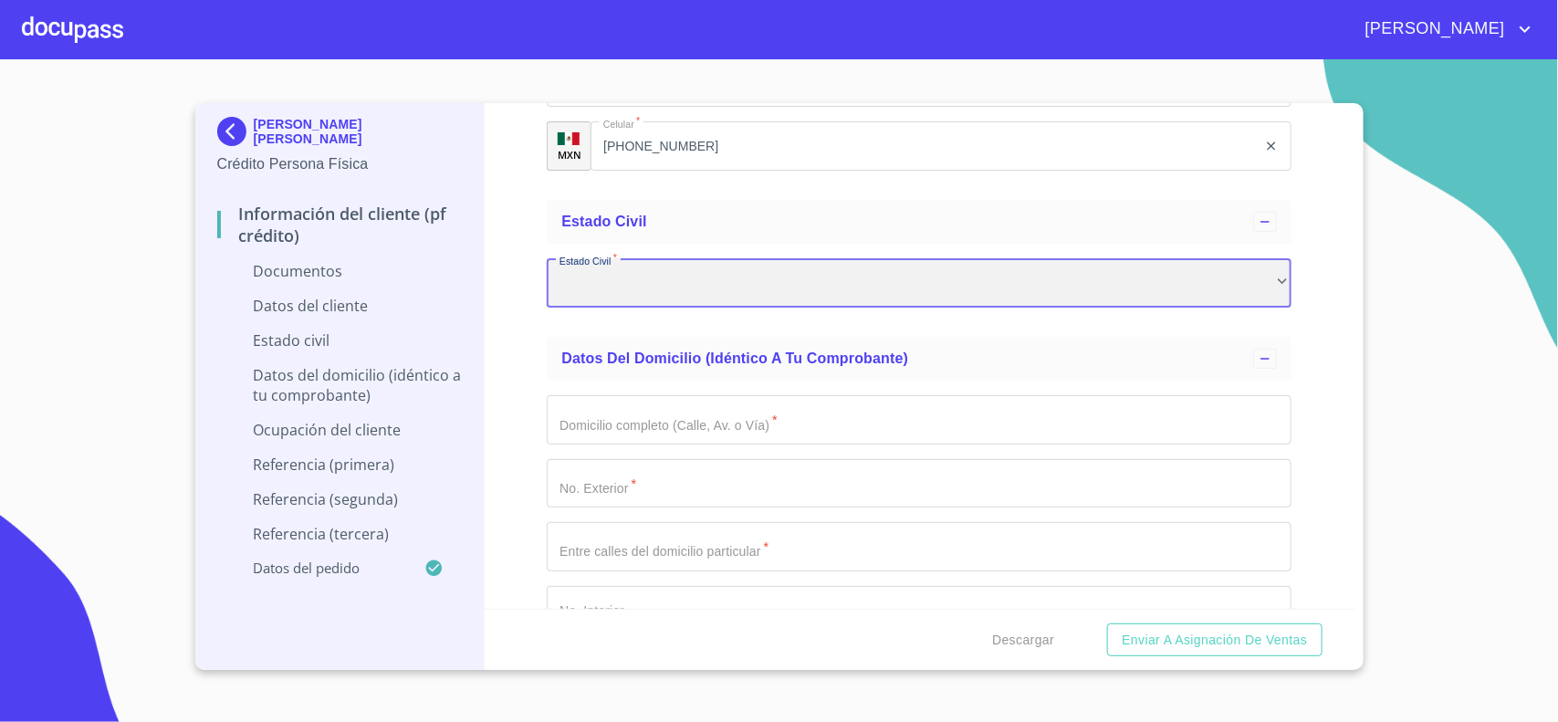
click at [645, 302] on div "​" at bounding box center [919, 282] width 745 height 49
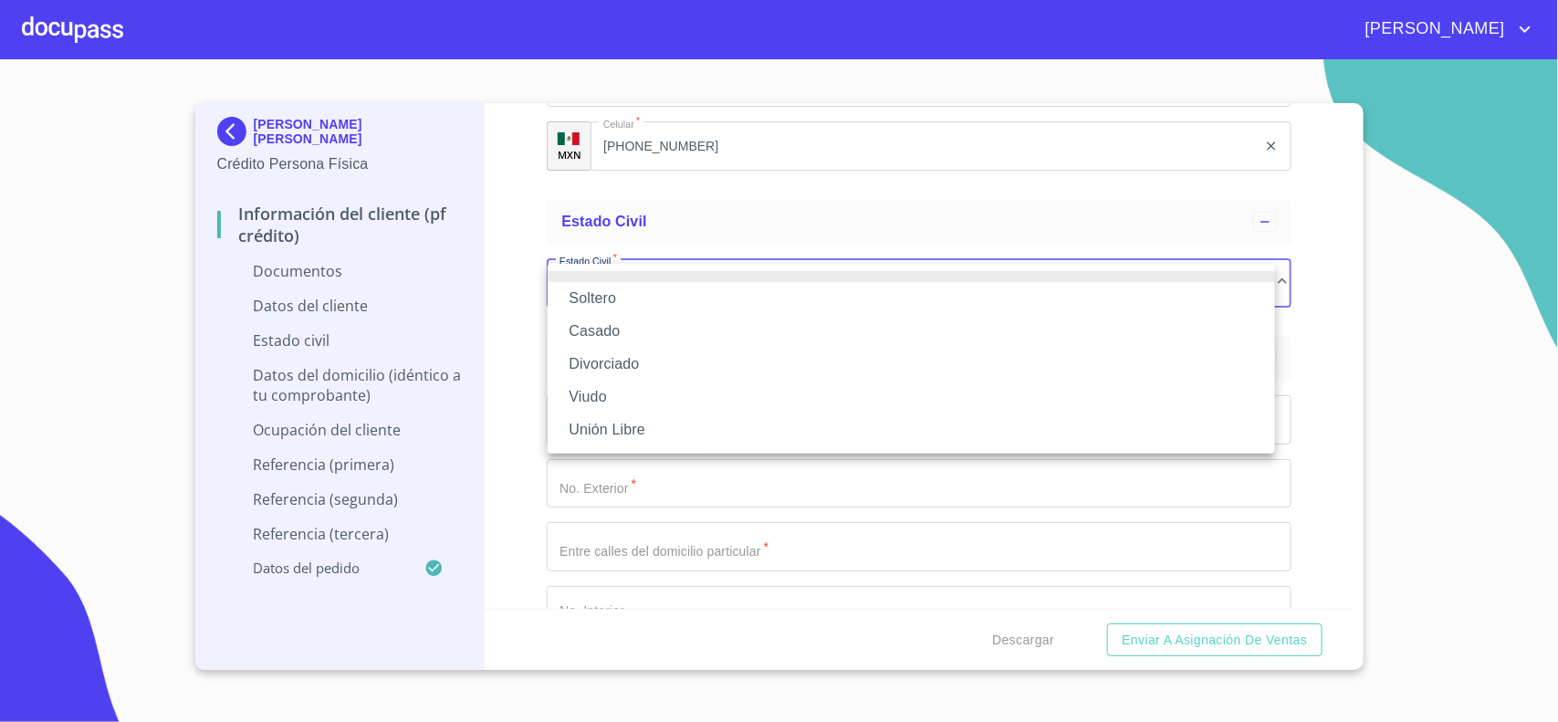
click at [628, 299] on li "Soltero" at bounding box center [912, 298] width 728 height 33
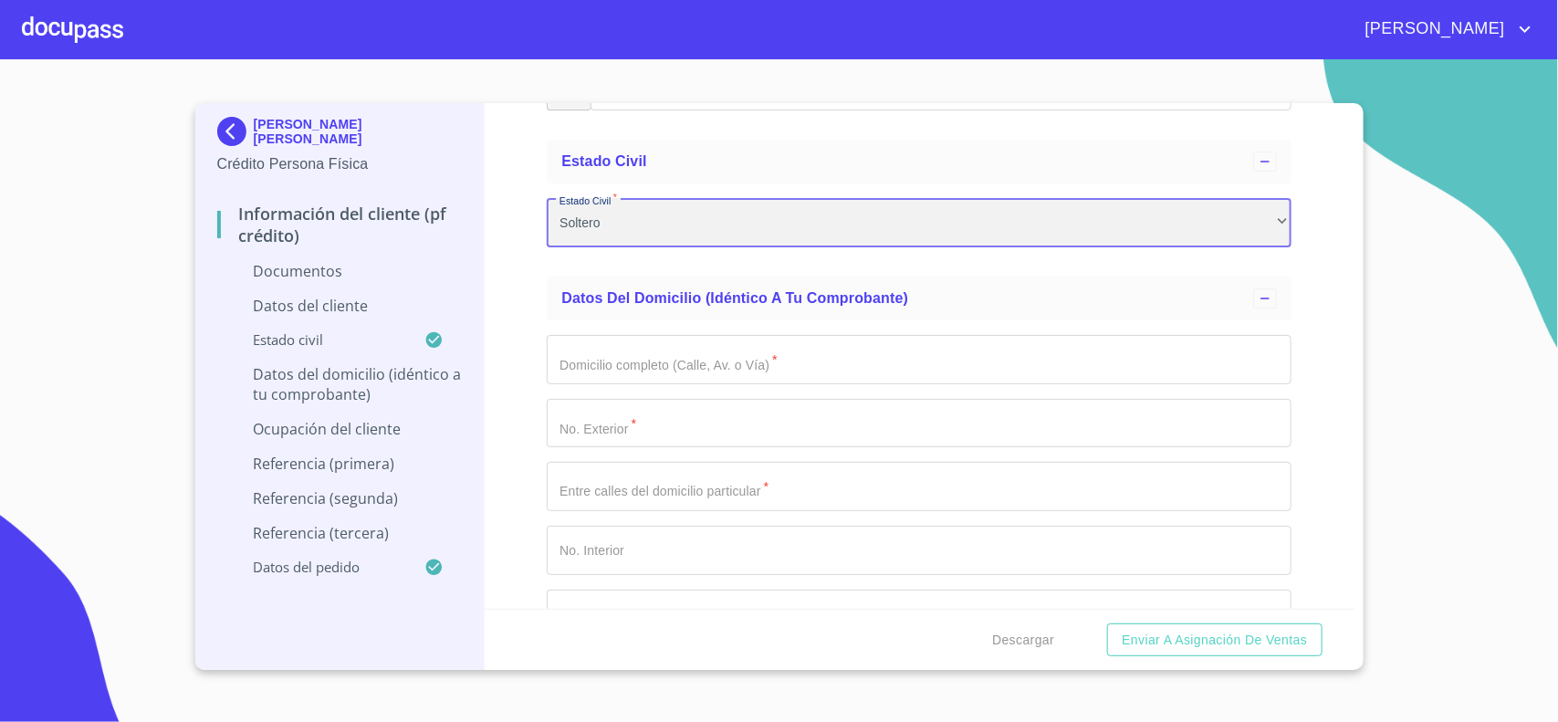
scroll to position [3081, 0]
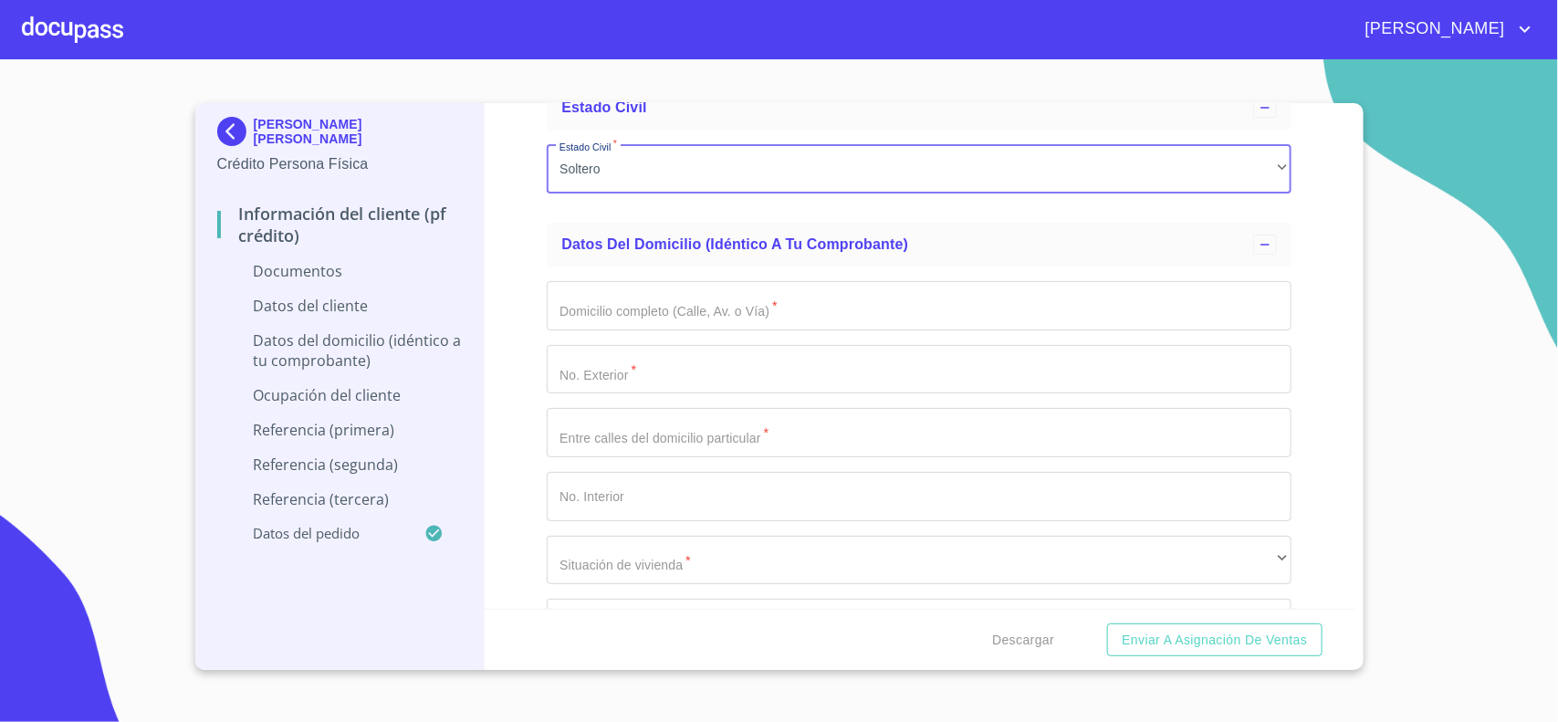
click at [589, 301] on input "Documento de identificación.   *" at bounding box center [919, 305] width 745 height 49
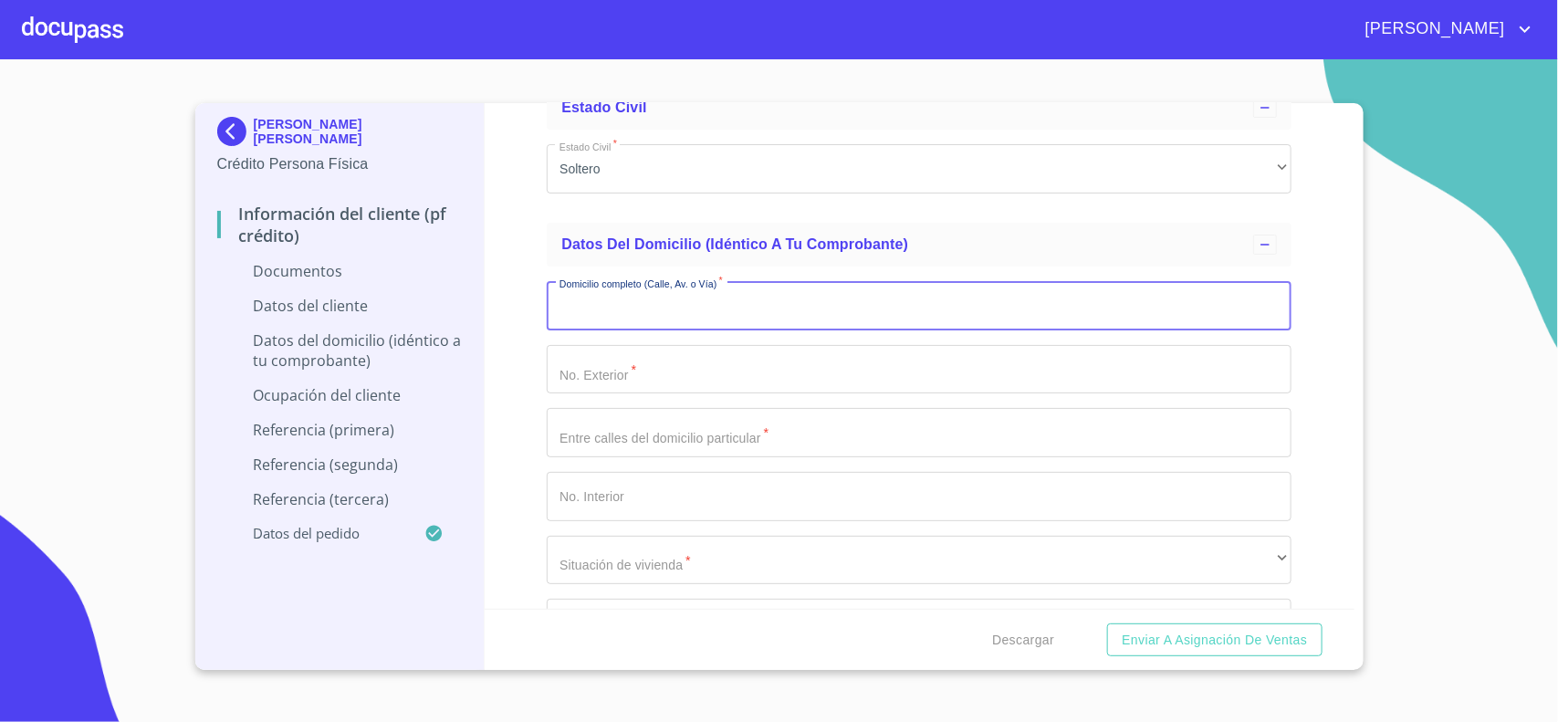
scroll to position [3195, 0]
